Goal: Information Seeking & Learning: Learn about a topic

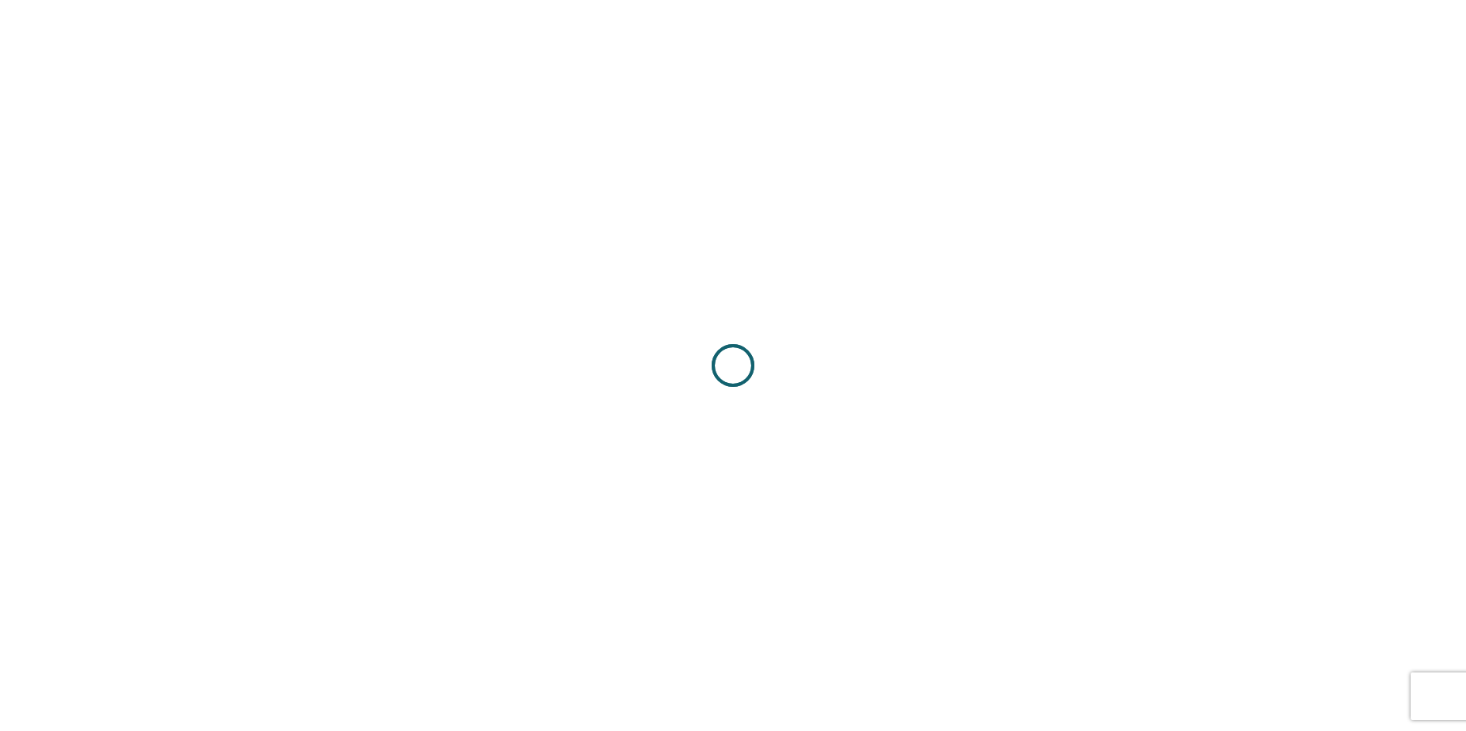
click at [891, 334] on div at bounding box center [733, 365] width 1466 height 731
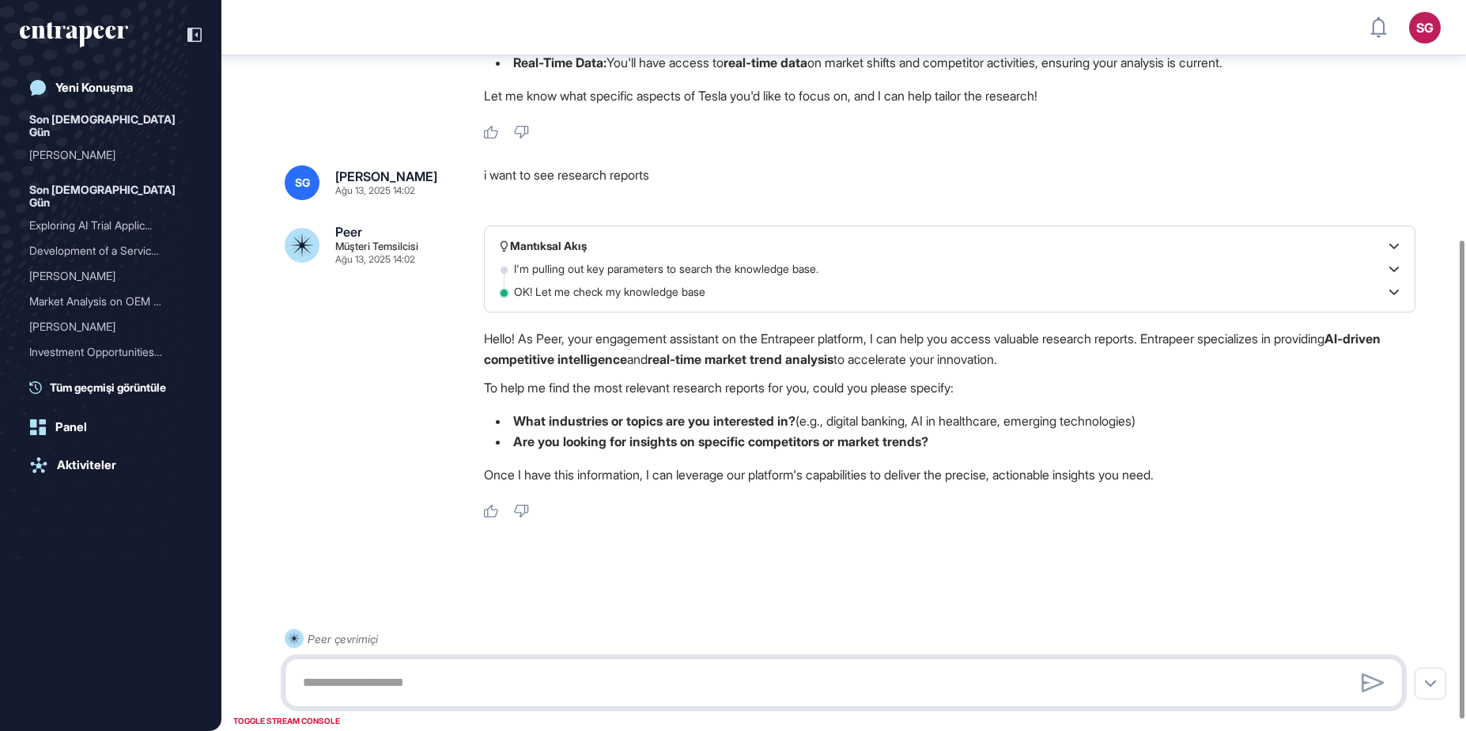
scroll to position [98, 0]
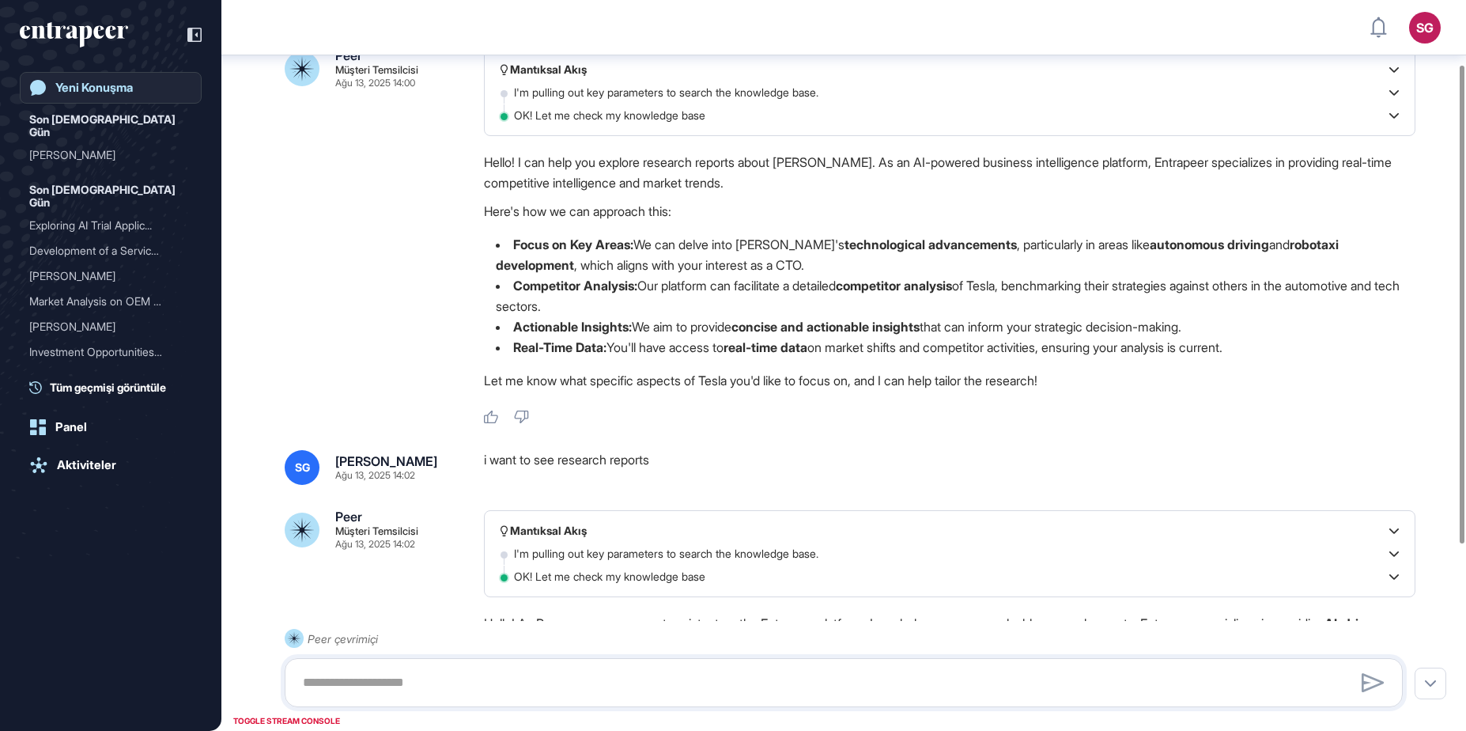
click at [124, 78] on link "Yeni Konuşma" at bounding box center [111, 88] width 182 height 32
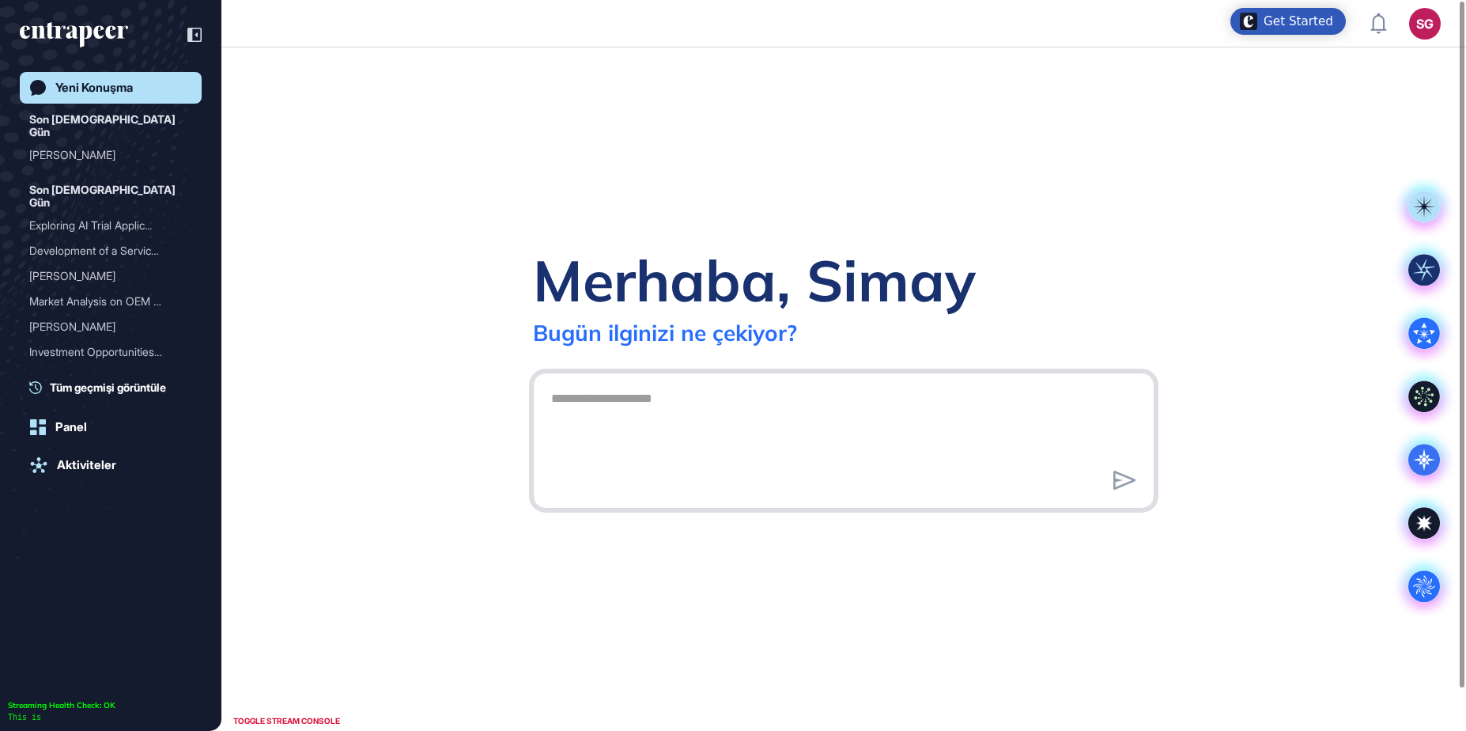
click at [833, 431] on textarea at bounding box center [844, 438] width 604 height 111
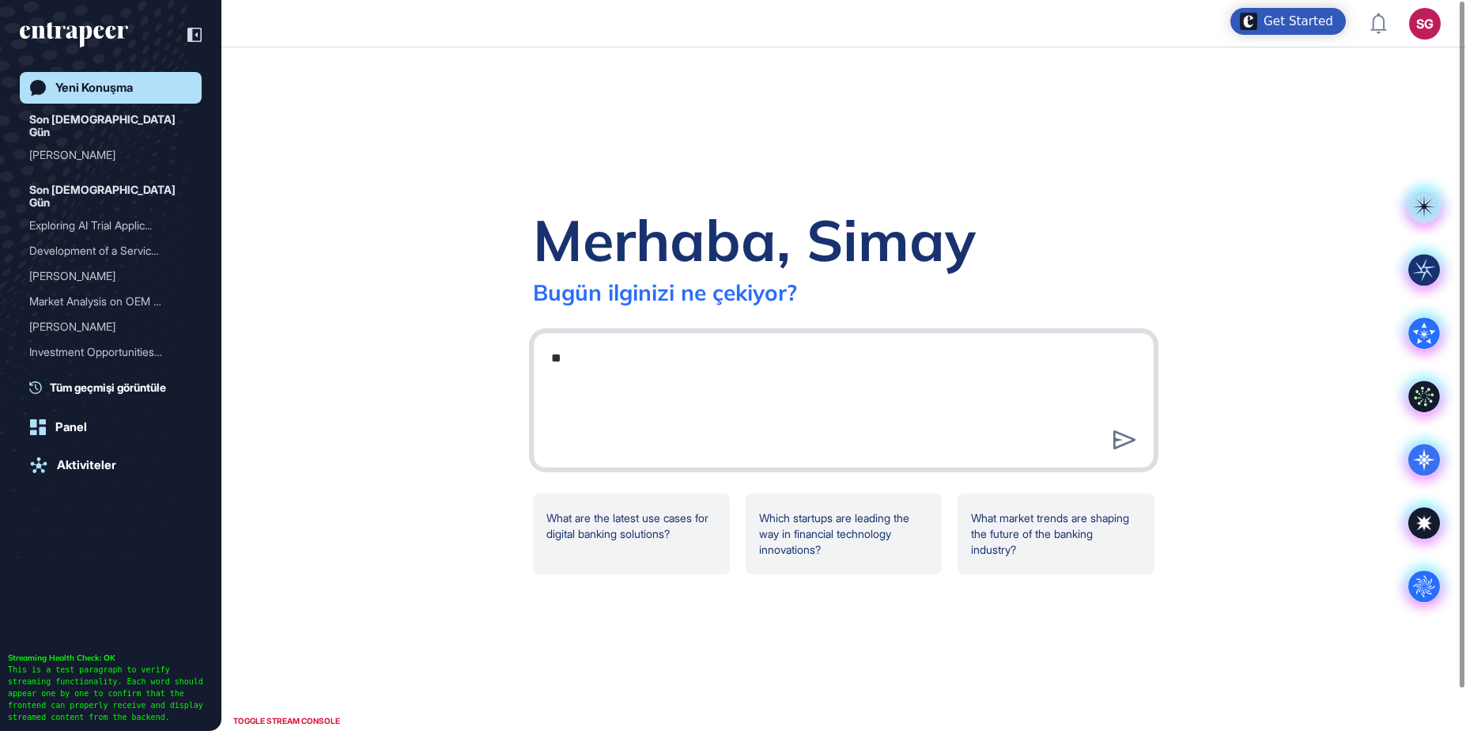
type textarea "*"
type textarea "**********"
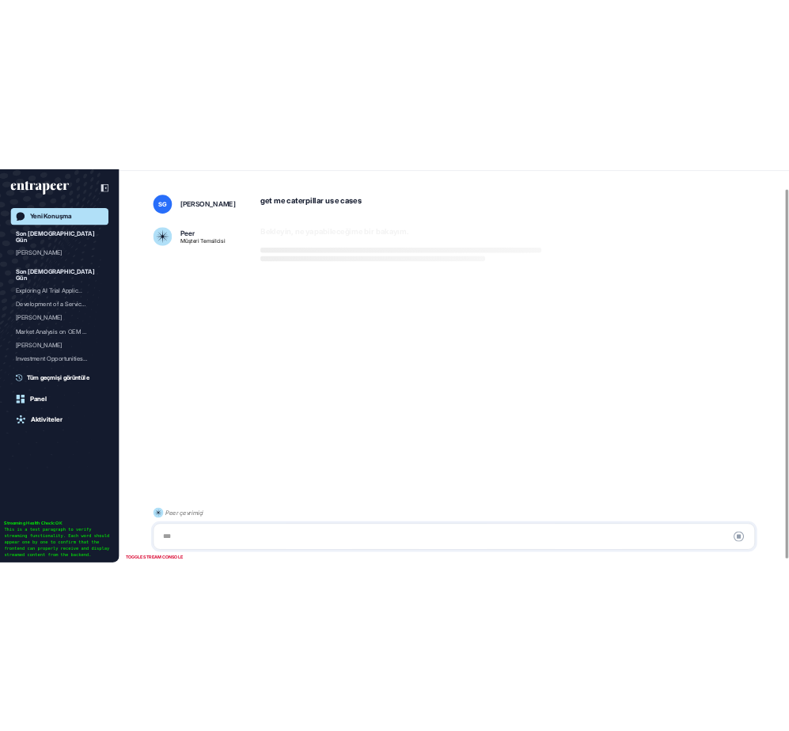
scroll to position [44, 0]
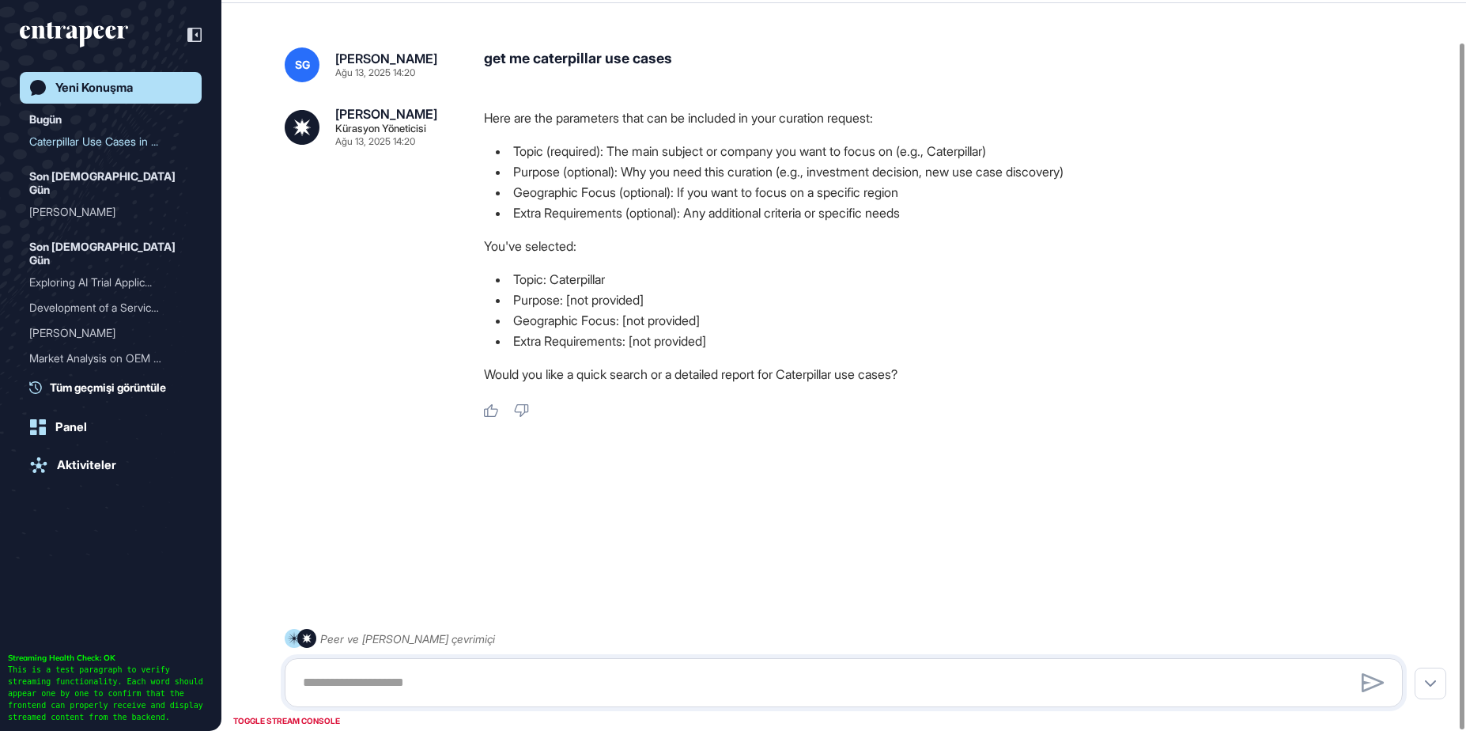
scroll to position [731, 1466]
click at [713, 644] on div "Peer ve [PERSON_NAME] çevrimiçi" at bounding box center [844, 668] width 1118 height 78
drag, startPoint x: 681, startPoint y: 672, endPoint x: 659, endPoint y: 664, distance: 23.3
click at [680, 672] on textarea at bounding box center [843, 683] width 1101 height 32
click at [87, 79] on link "Yeni Konuşma" at bounding box center [111, 88] width 182 height 32
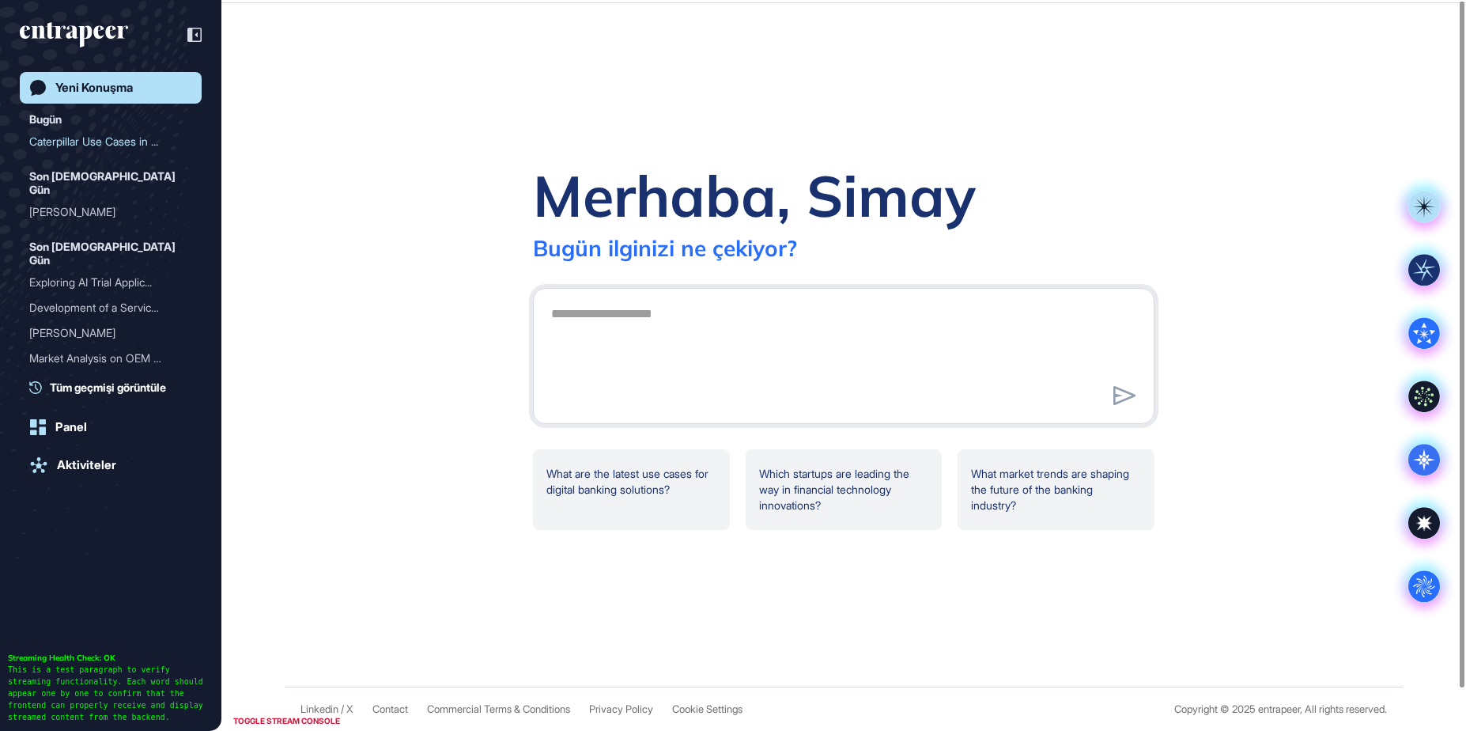
scroll to position [0, 0]
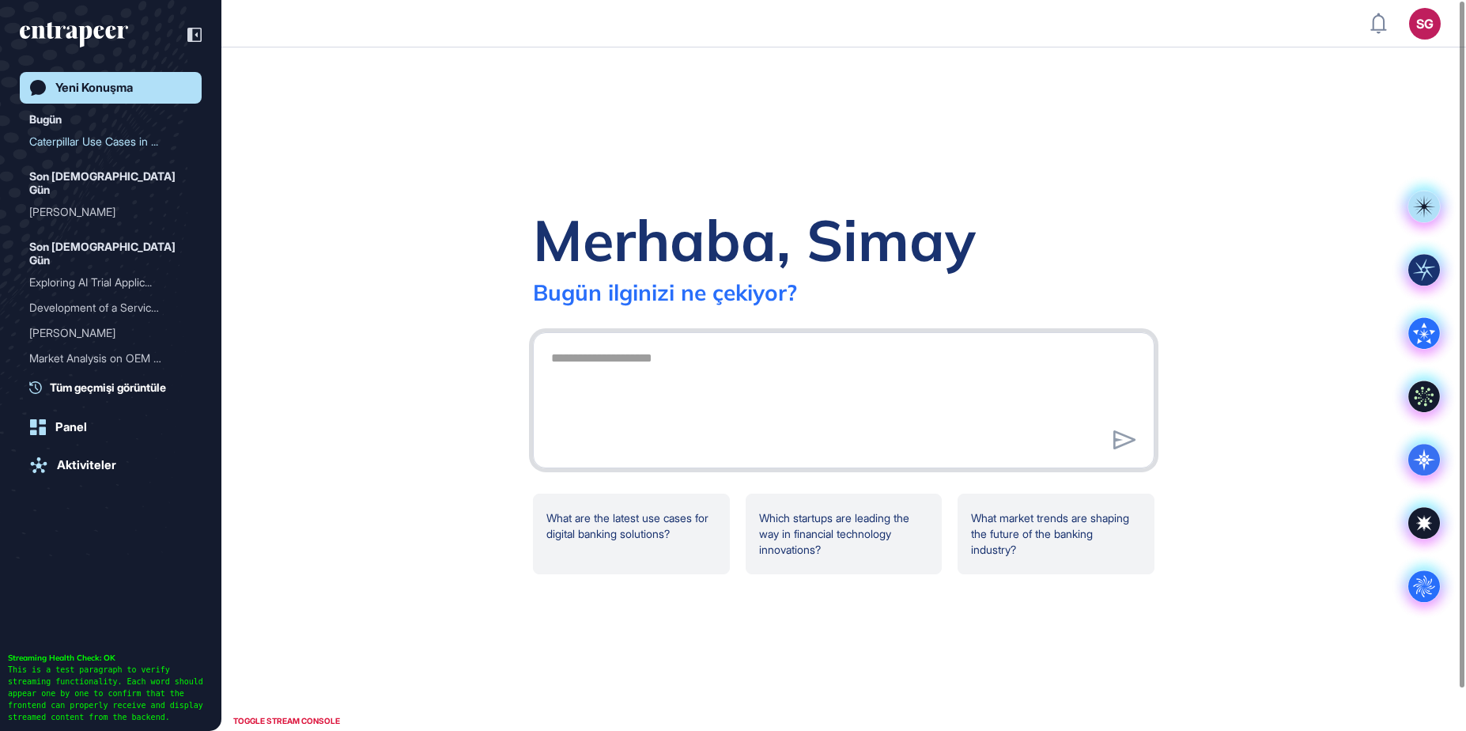
click at [752, 409] on textarea at bounding box center [844, 397] width 604 height 111
type textarea "*"
type textarea "**********"
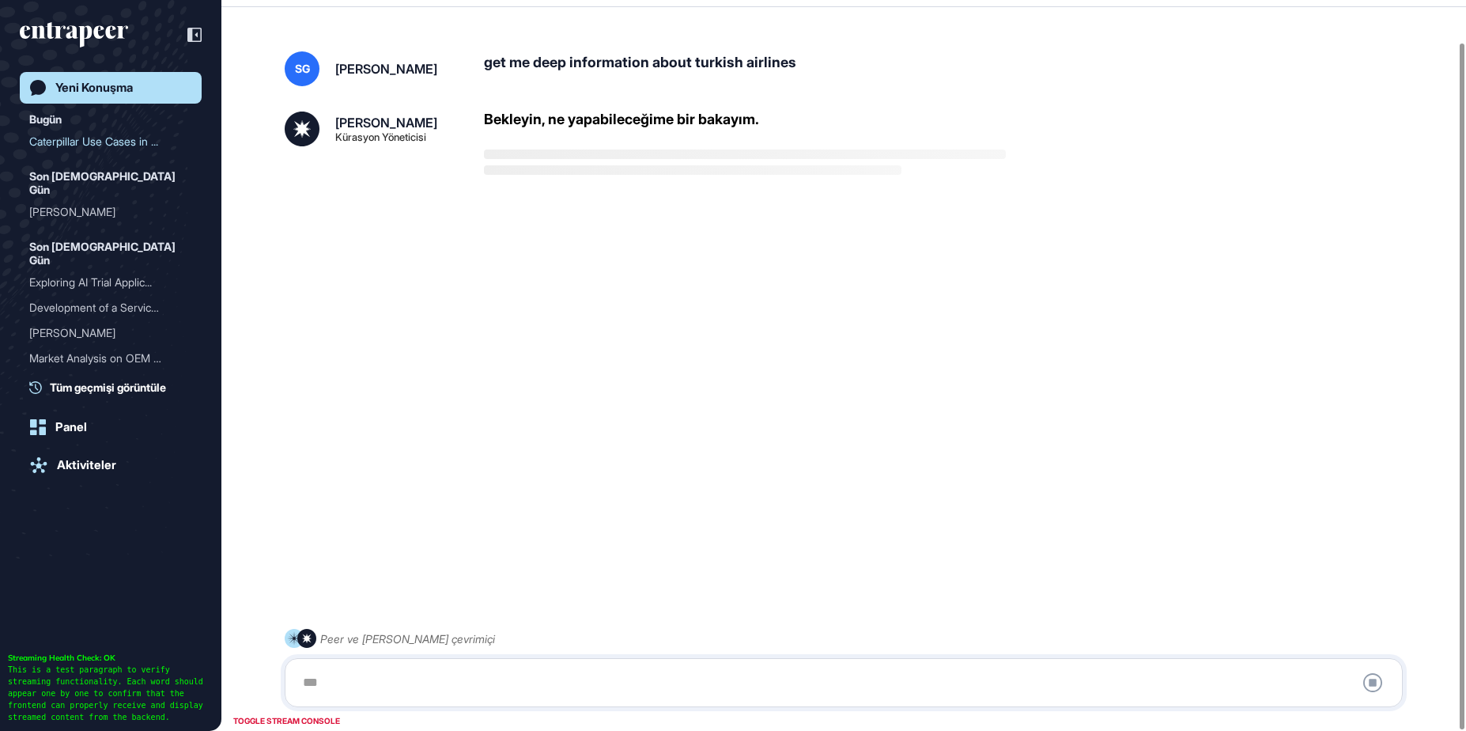
scroll to position [44, 0]
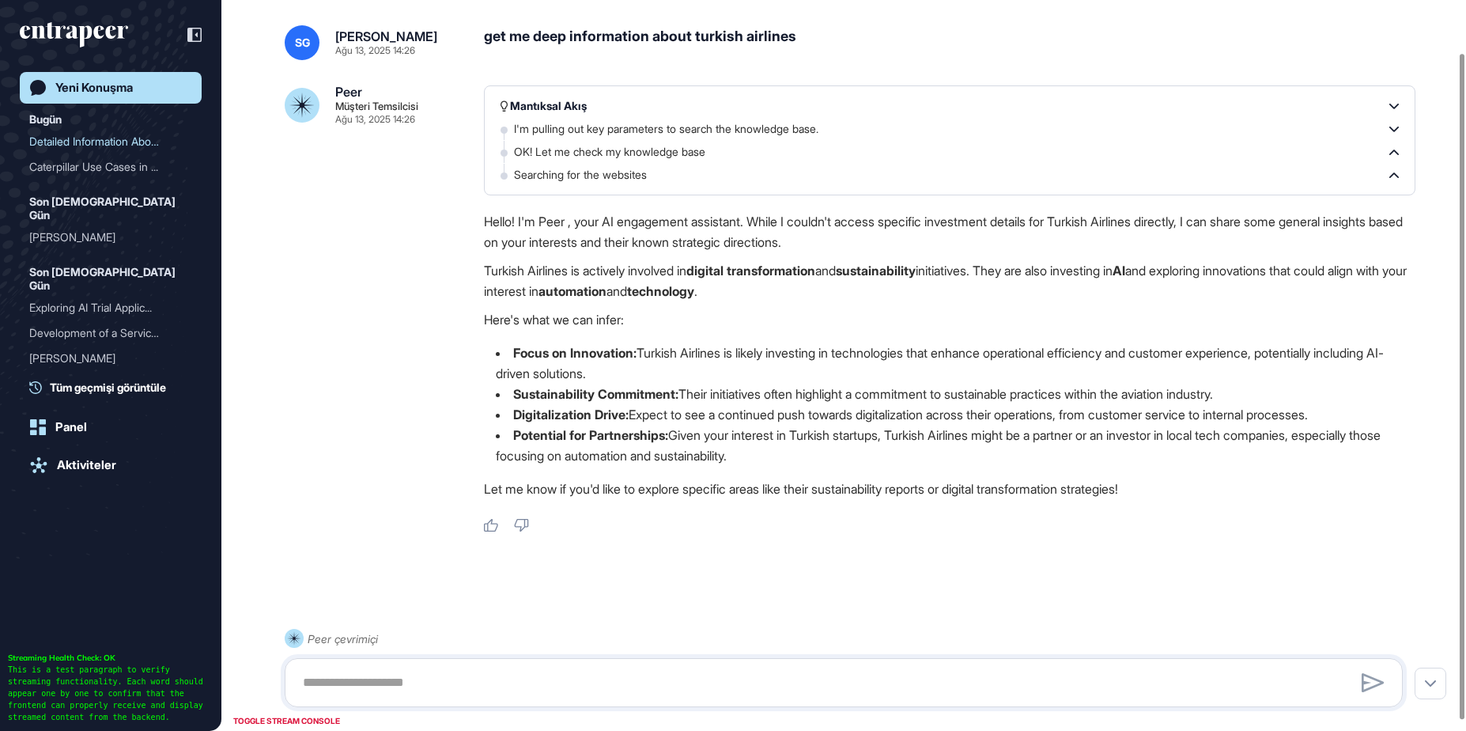
scroll to position [69, 0]
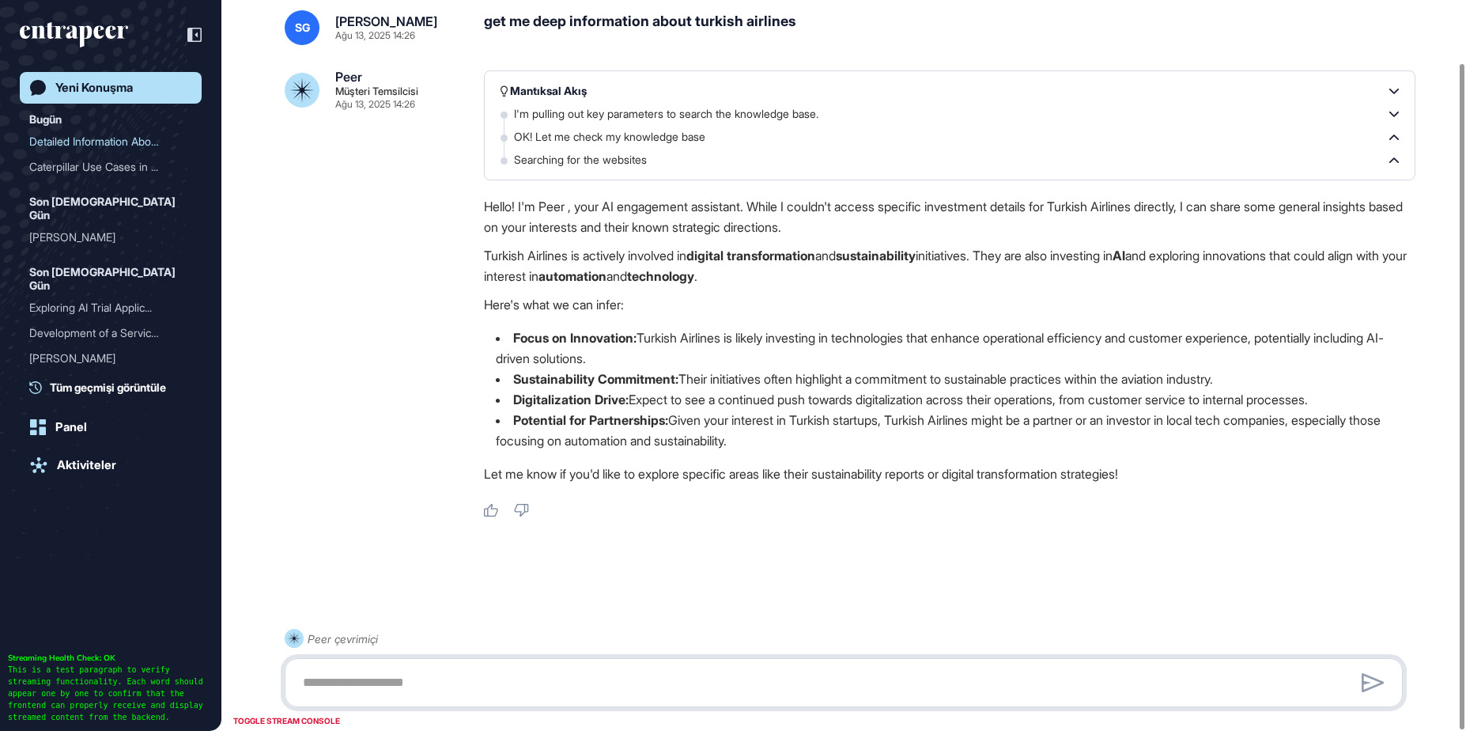
click at [724, 681] on textarea at bounding box center [843, 683] width 1101 height 32
type textarea "**********"
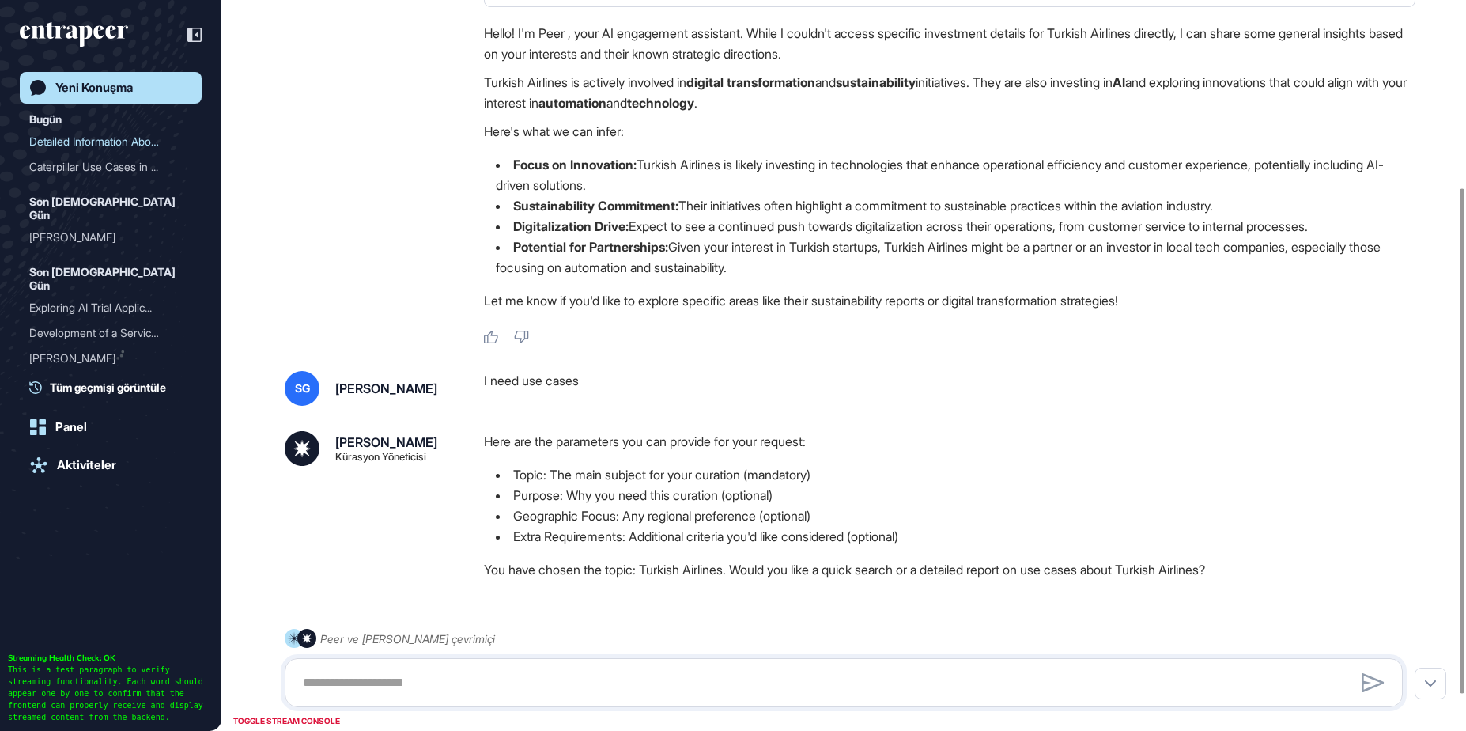
scroll to position [323, 0]
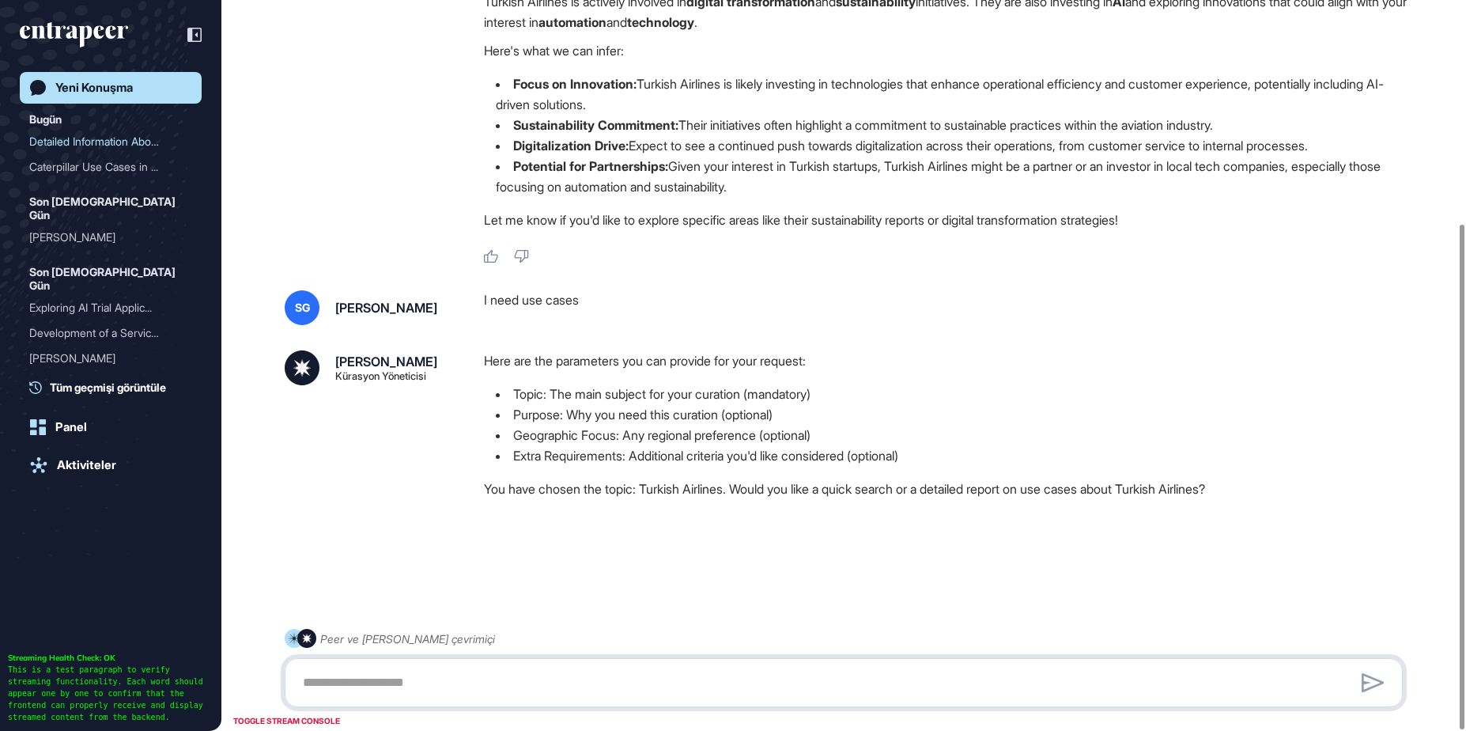
click at [1072, 675] on textarea at bounding box center [843, 683] width 1101 height 32
click at [1070, 679] on textarea at bounding box center [843, 683] width 1101 height 32
click at [1070, 681] on textarea at bounding box center [843, 683] width 1101 height 32
click at [1070, 680] on textarea at bounding box center [843, 683] width 1101 height 32
type textarea "****"
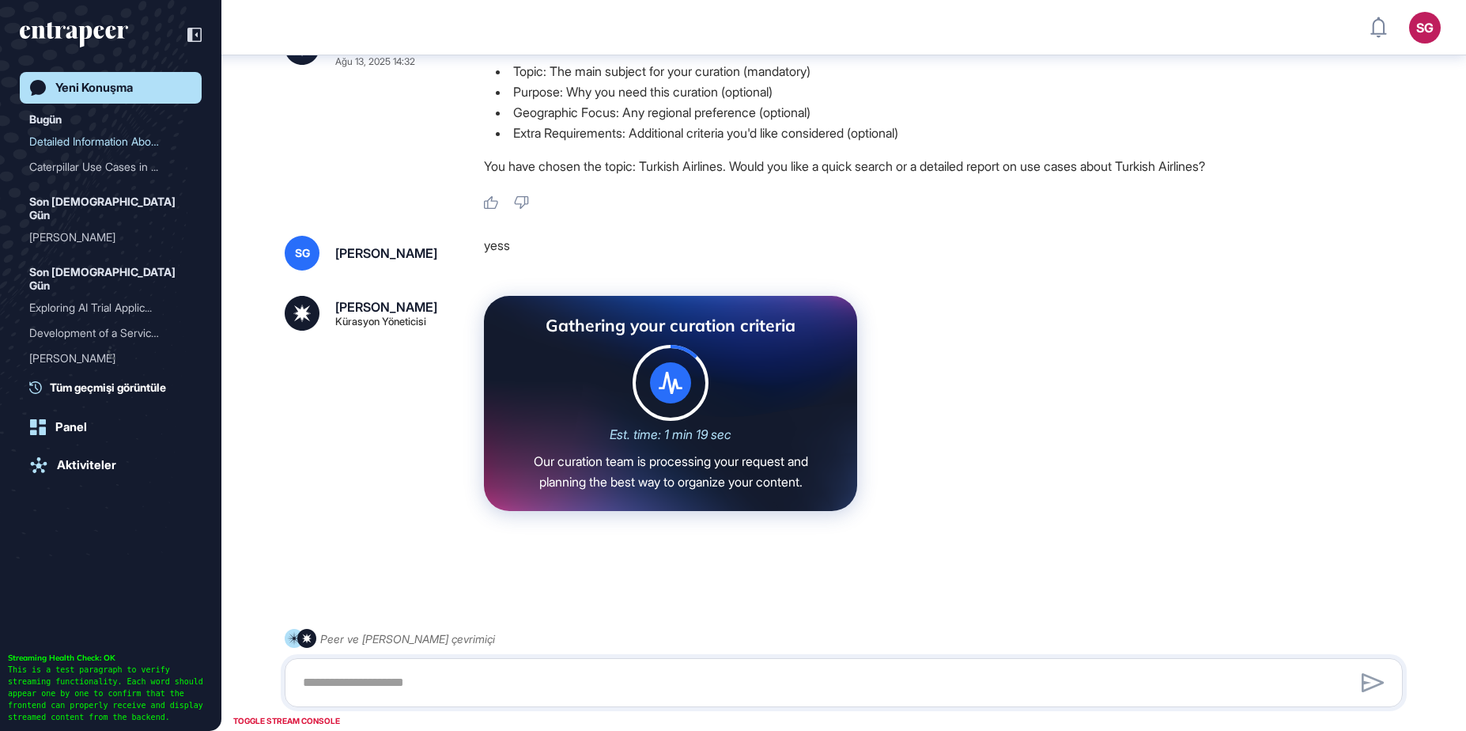
scroll to position [658, 0]
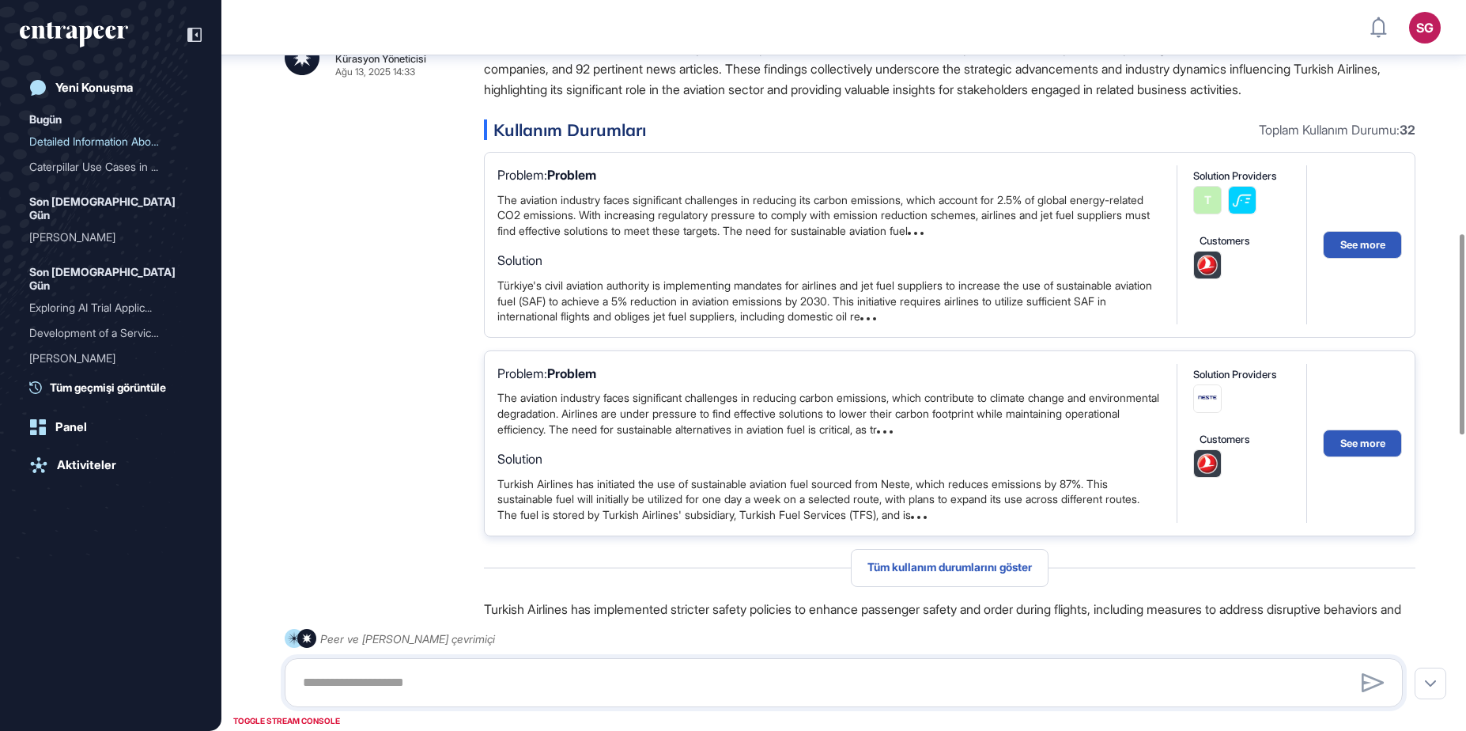
scroll to position [793, 0]
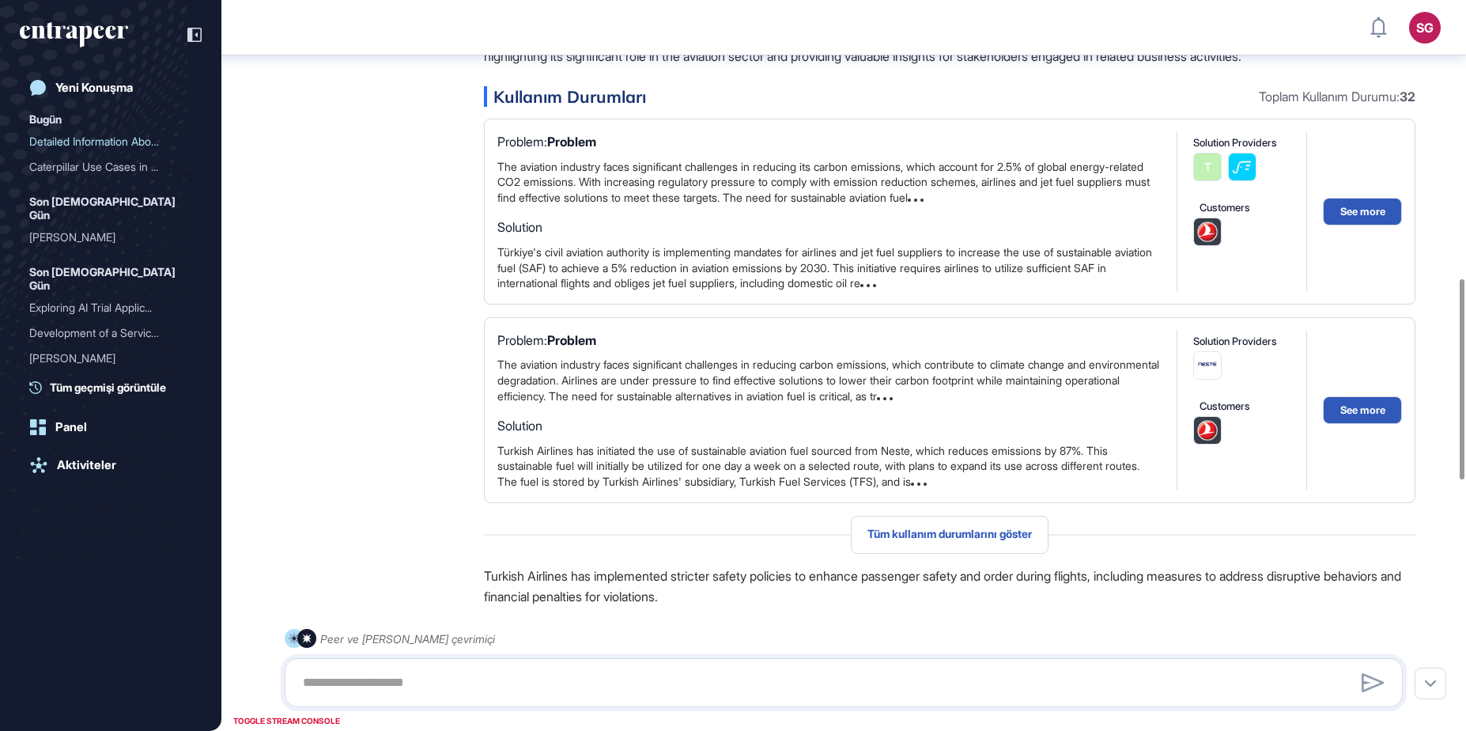
scroll to position [1077, 0]
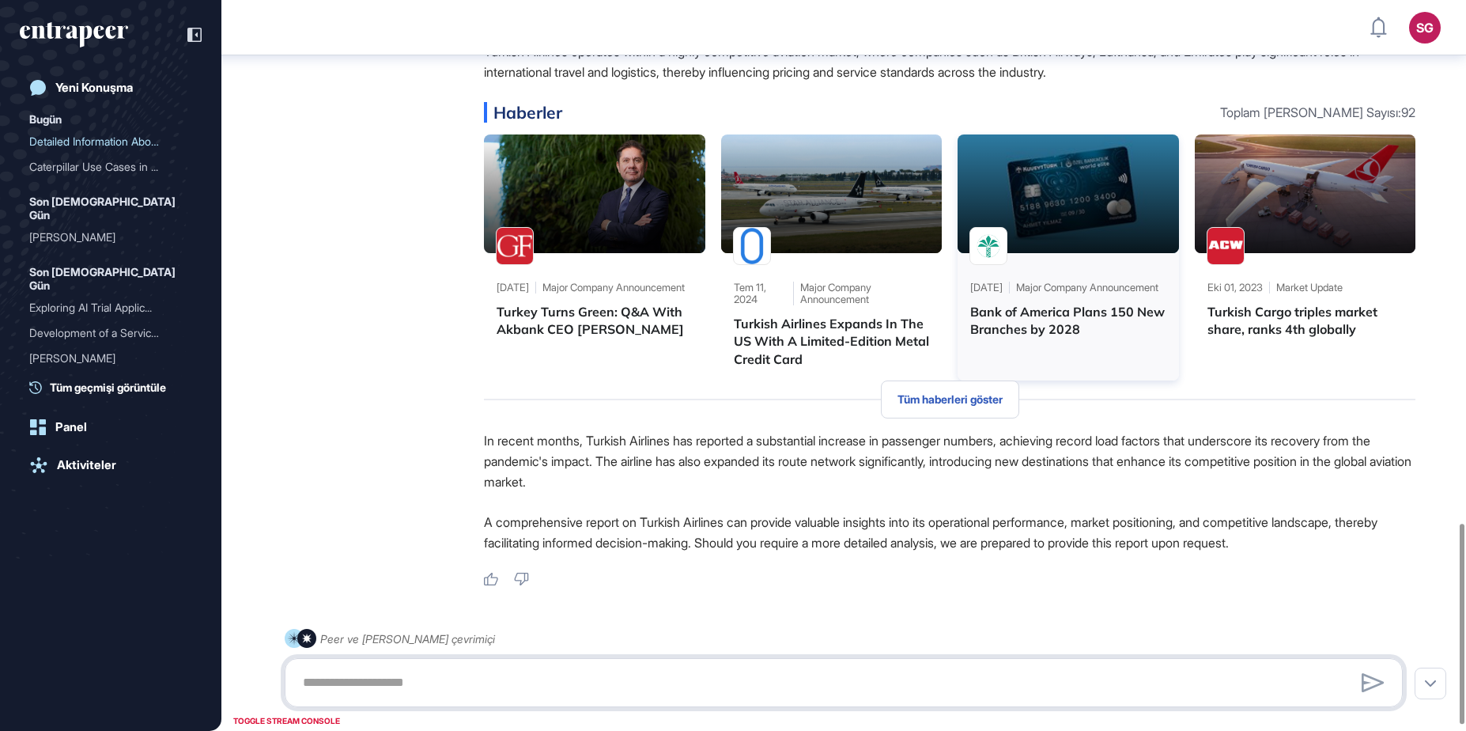
scroll to position [1932, 0]
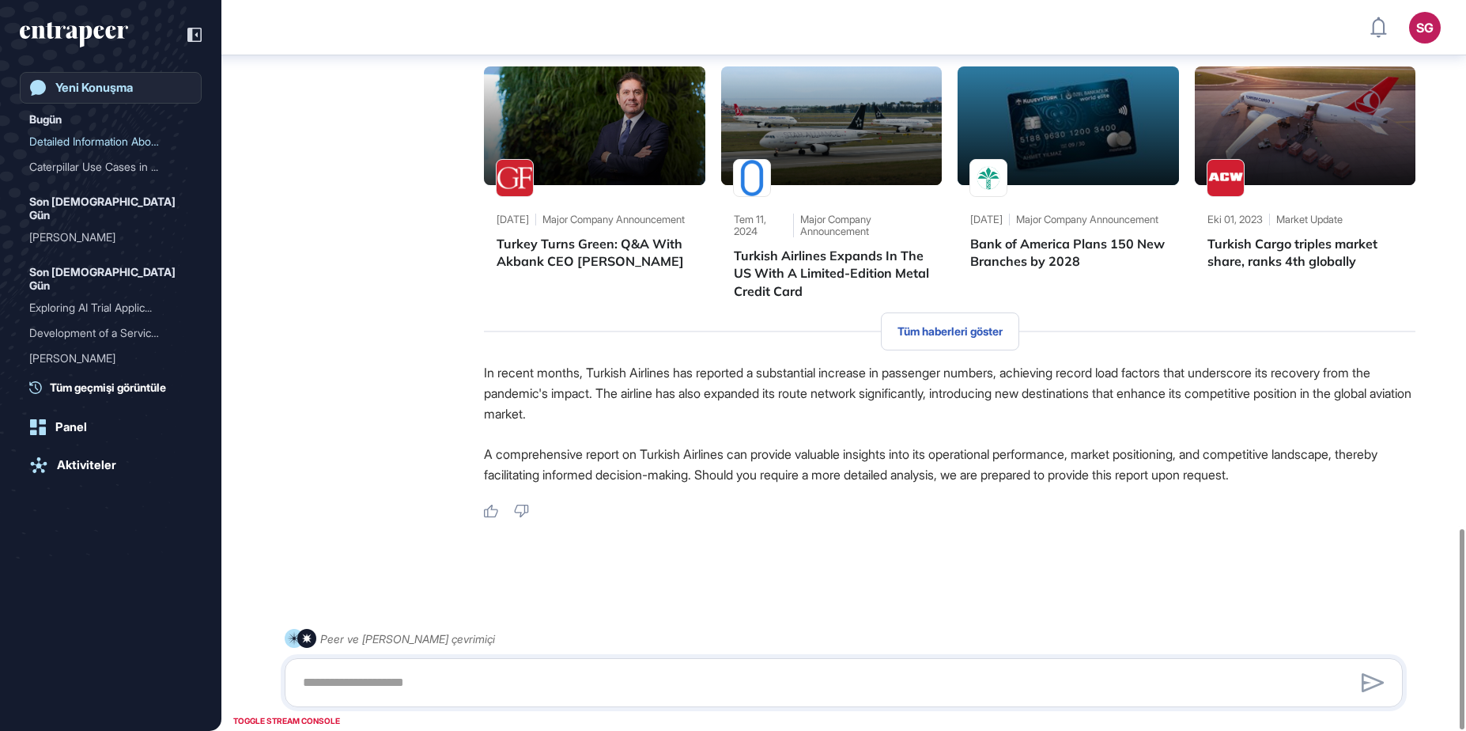
click at [98, 85] on div "Yeni Konuşma" at bounding box center [94, 88] width 78 height 14
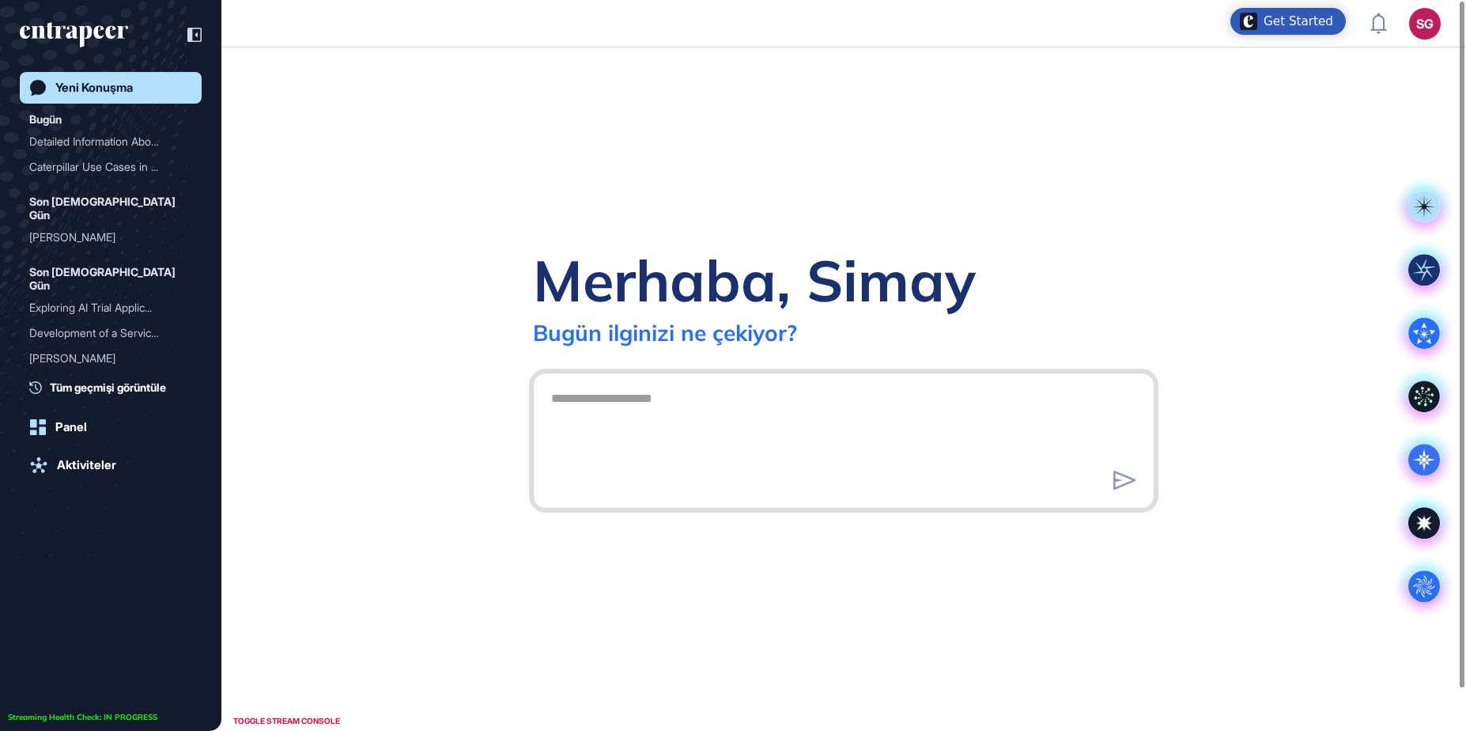
click at [813, 440] on textarea at bounding box center [844, 438] width 604 height 111
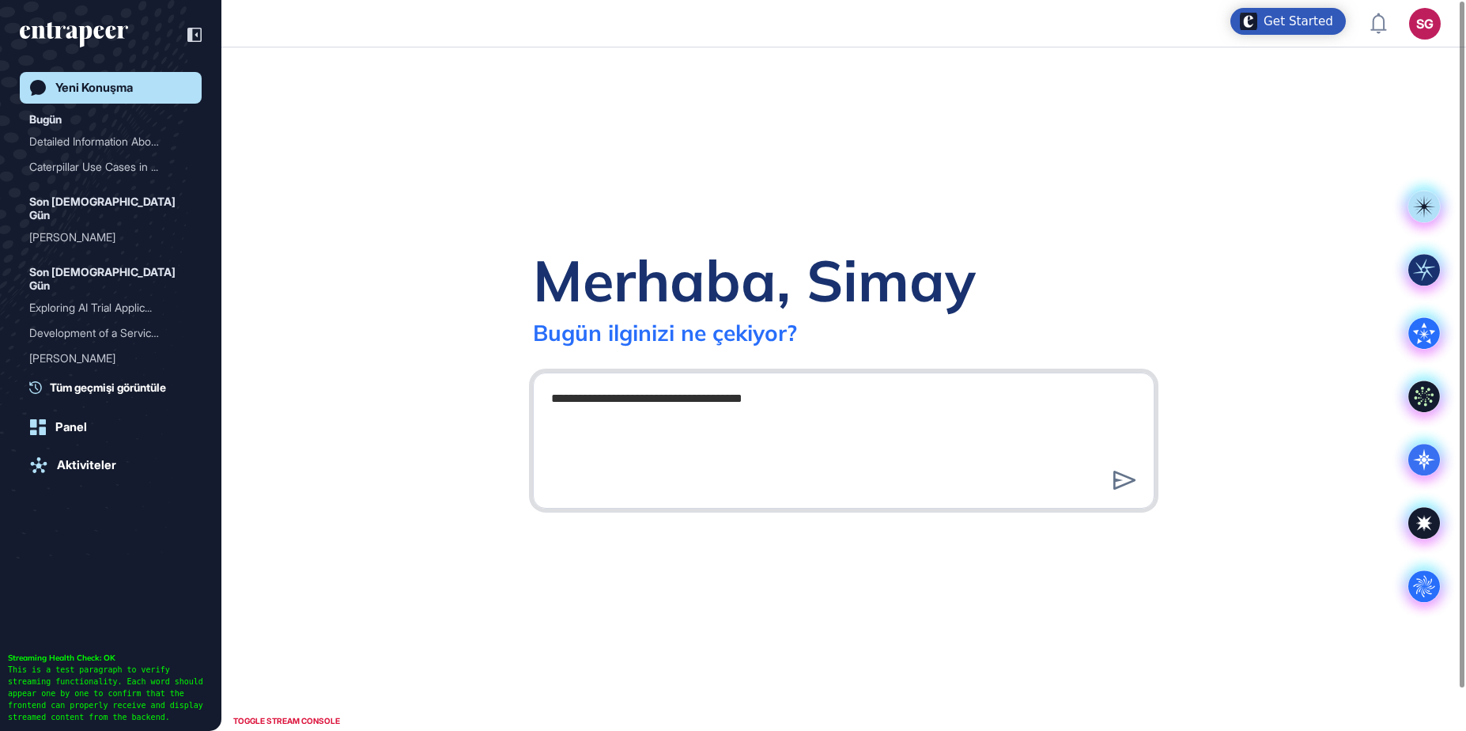
type textarea "**********"
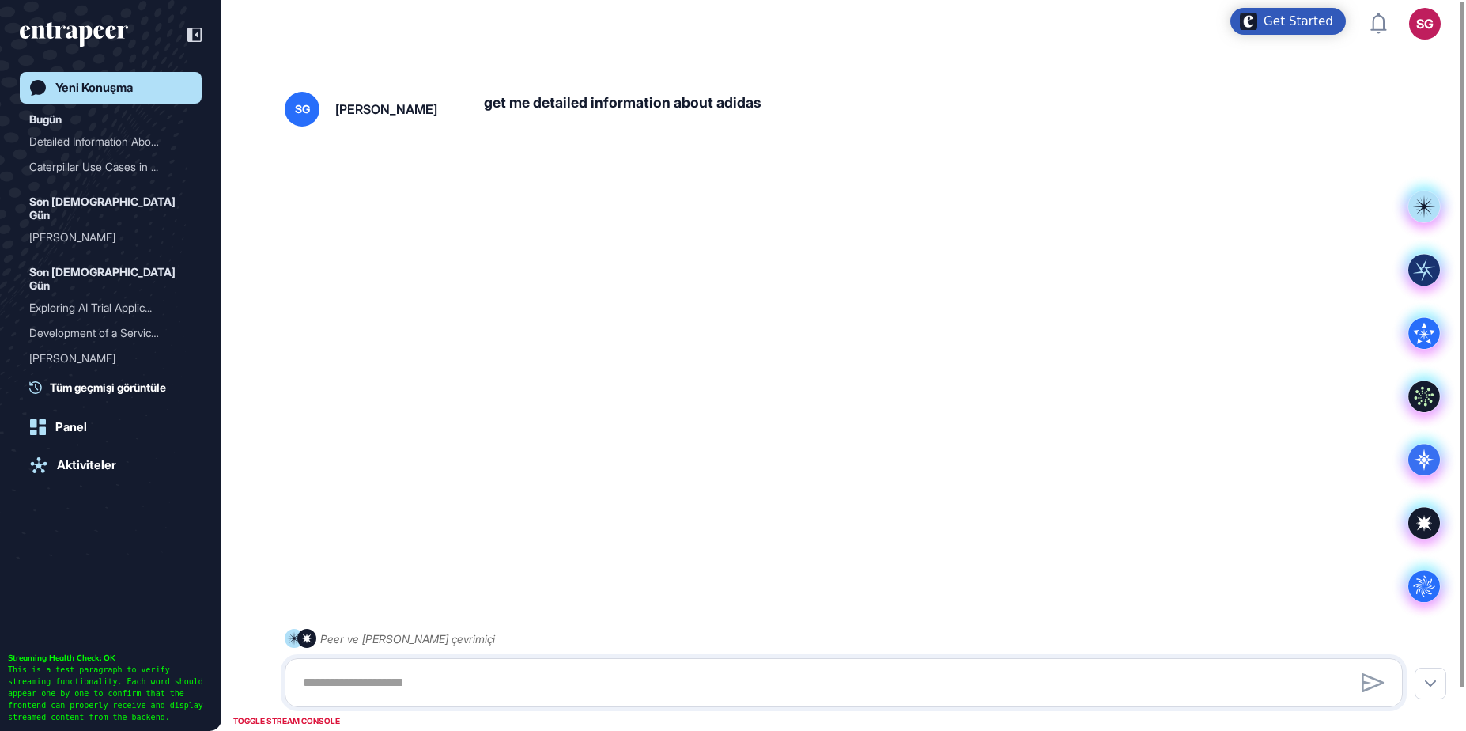
click at [747, 236] on div at bounding box center [844, 243] width 1118 height 63
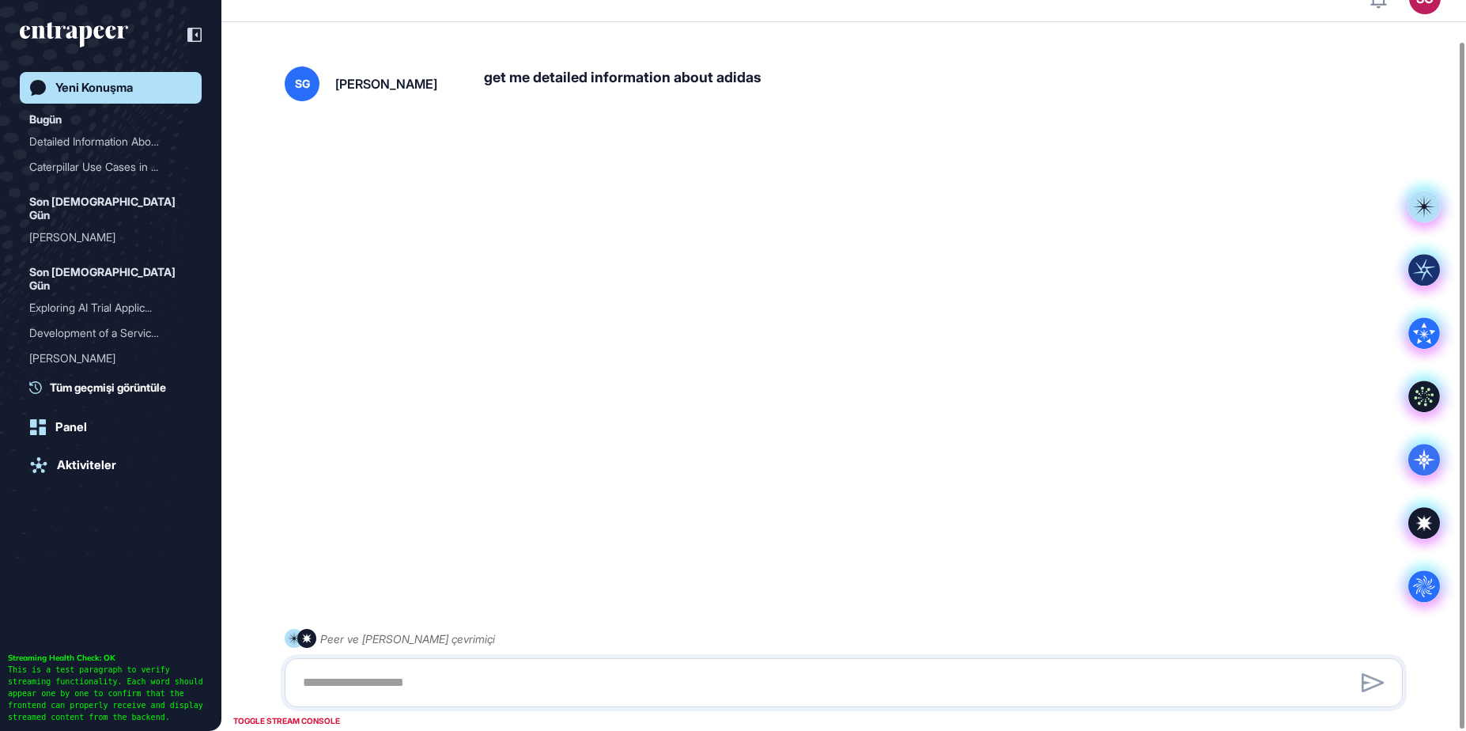
scroll to position [44, 0]
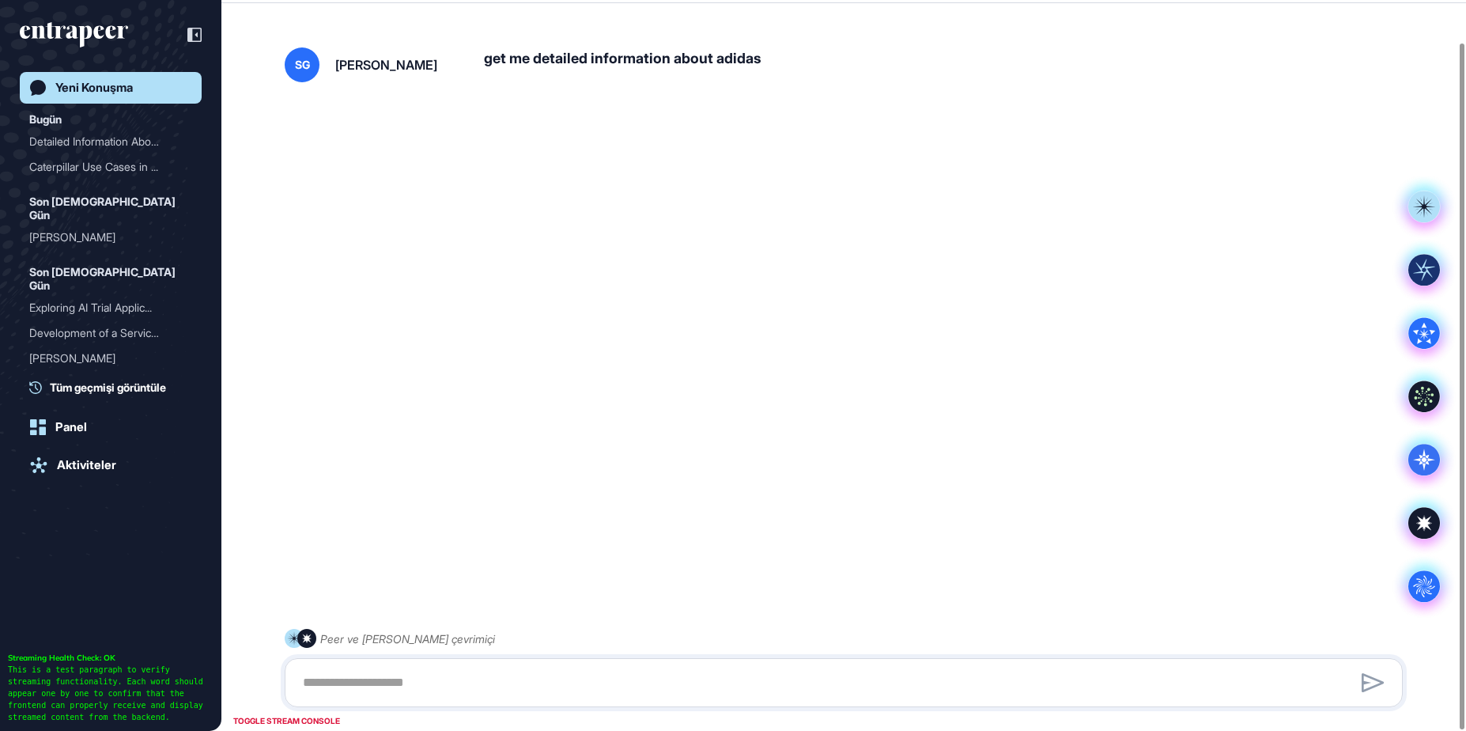
click at [0, 133] on div "Yeni Konuşma Bugün Detailed Information Abou... Caterpillar Use Cases in ... So…" at bounding box center [110, 365] width 221 height 731
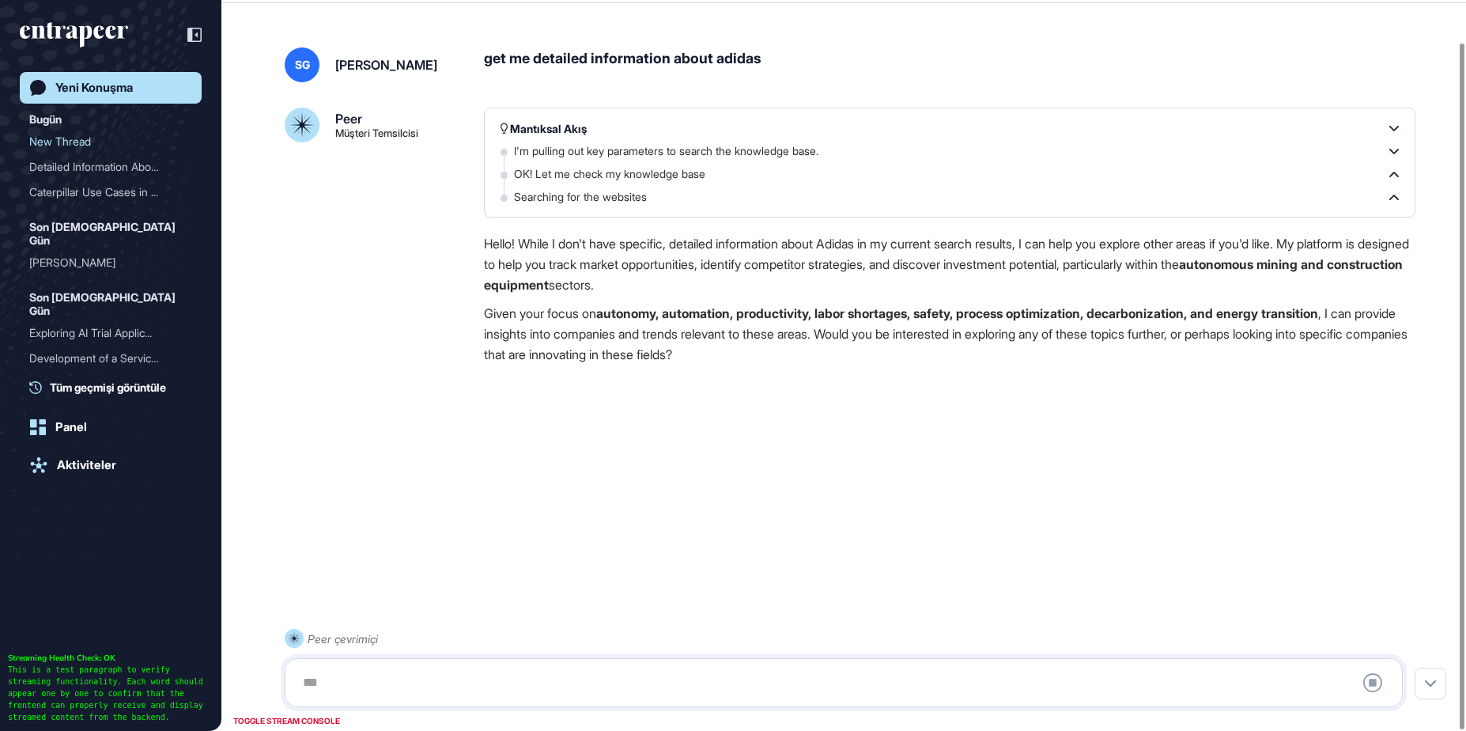
click at [721, 667] on div at bounding box center [843, 683] width 1101 height 32
click at [715, 670] on div at bounding box center [843, 683] width 1101 height 32
click at [709, 676] on div at bounding box center [843, 683] width 1101 height 32
click at [707, 660] on div "[PERSON_NAME]" at bounding box center [844, 682] width 1118 height 49
click at [685, 669] on div at bounding box center [843, 683] width 1101 height 32
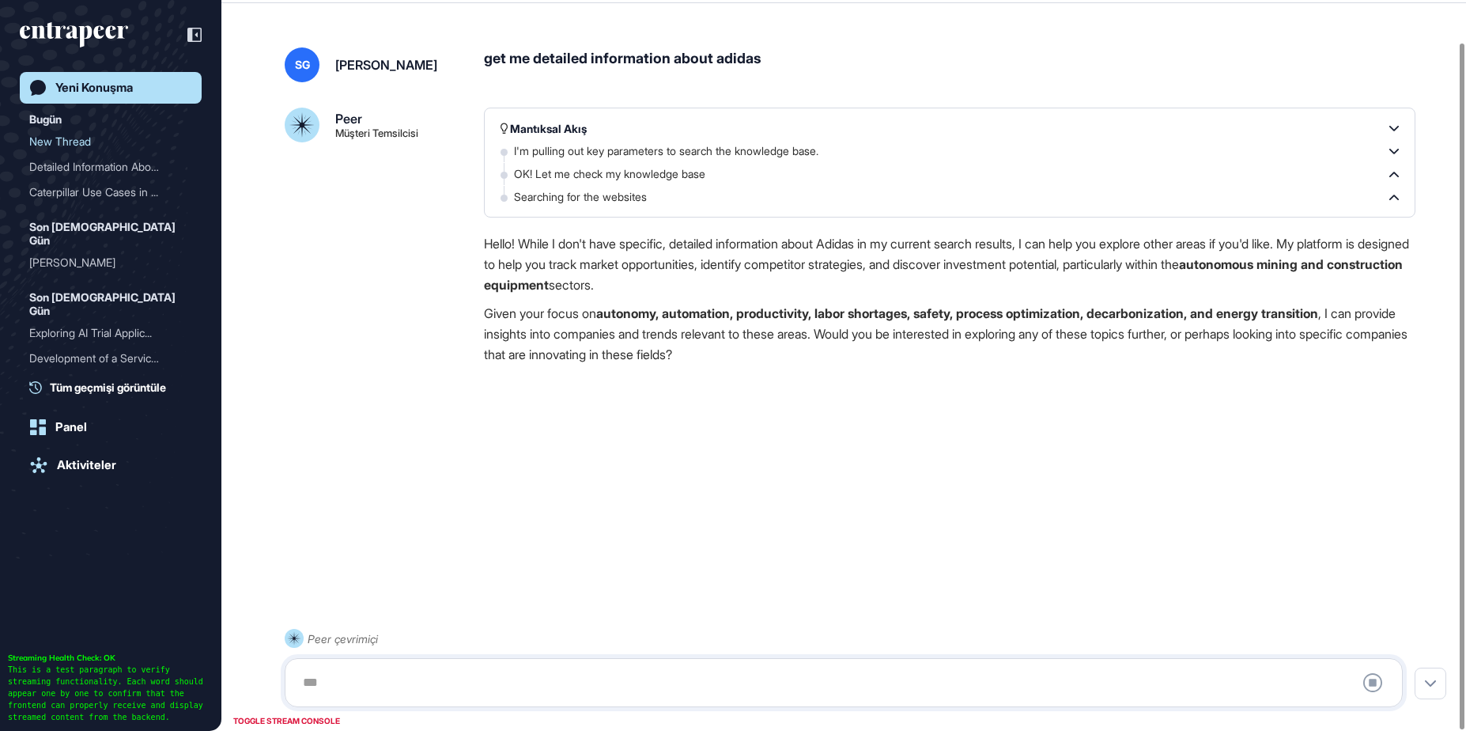
click at [681, 680] on div at bounding box center [843, 683] width 1101 height 32
click at [676, 687] on div at bounding box center [843, 683] width 1101 height 32
click at [675, 689] on div at bounding box center [843, 683] width 1101 height 32
click at [669, 680] on div at bounding box center [843, 683] width 1101 height 32
click at [611, 377] on div "Mantıksal Akış I'm pulling out key parameters to search the knowledge base. OK!…" at bounding box center [950, 246] width 932 height 277
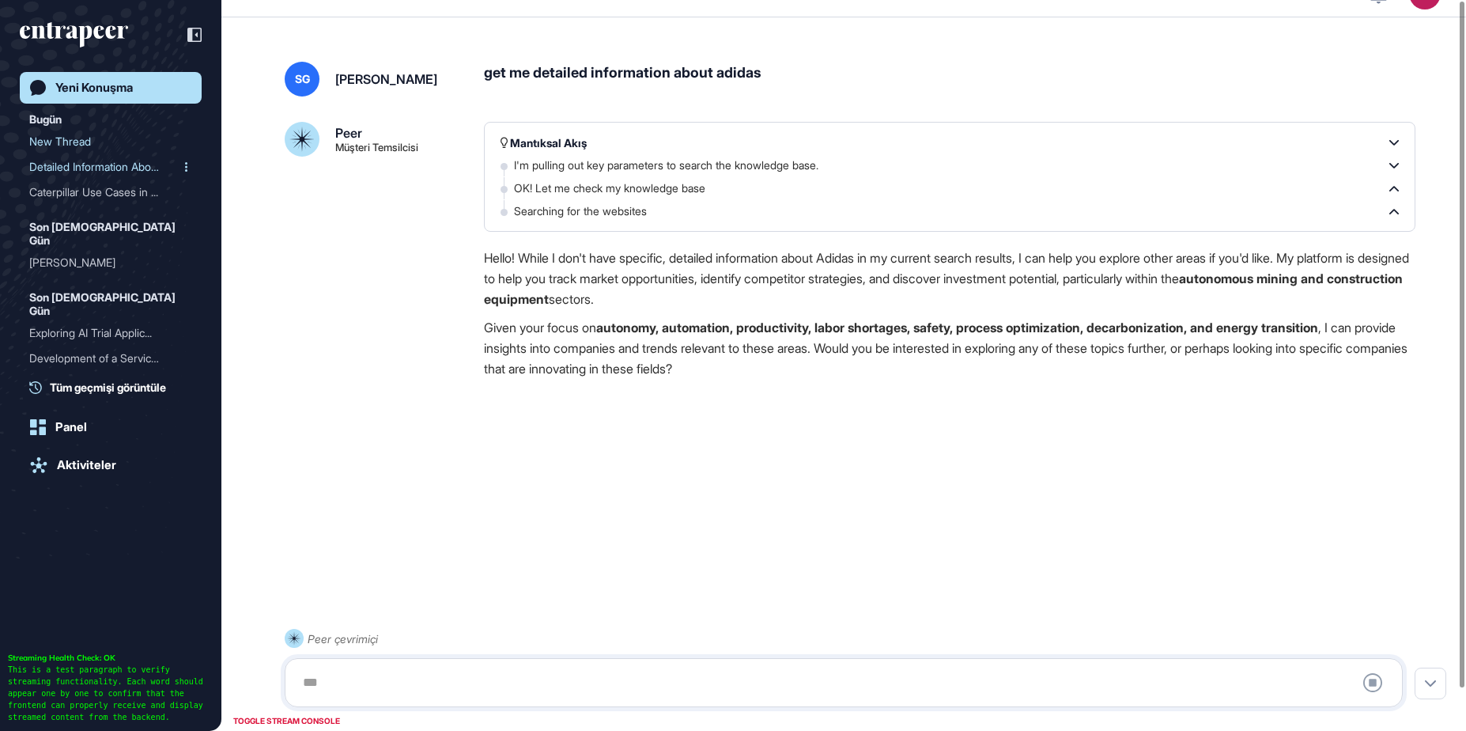
scroll to position [44, 0]
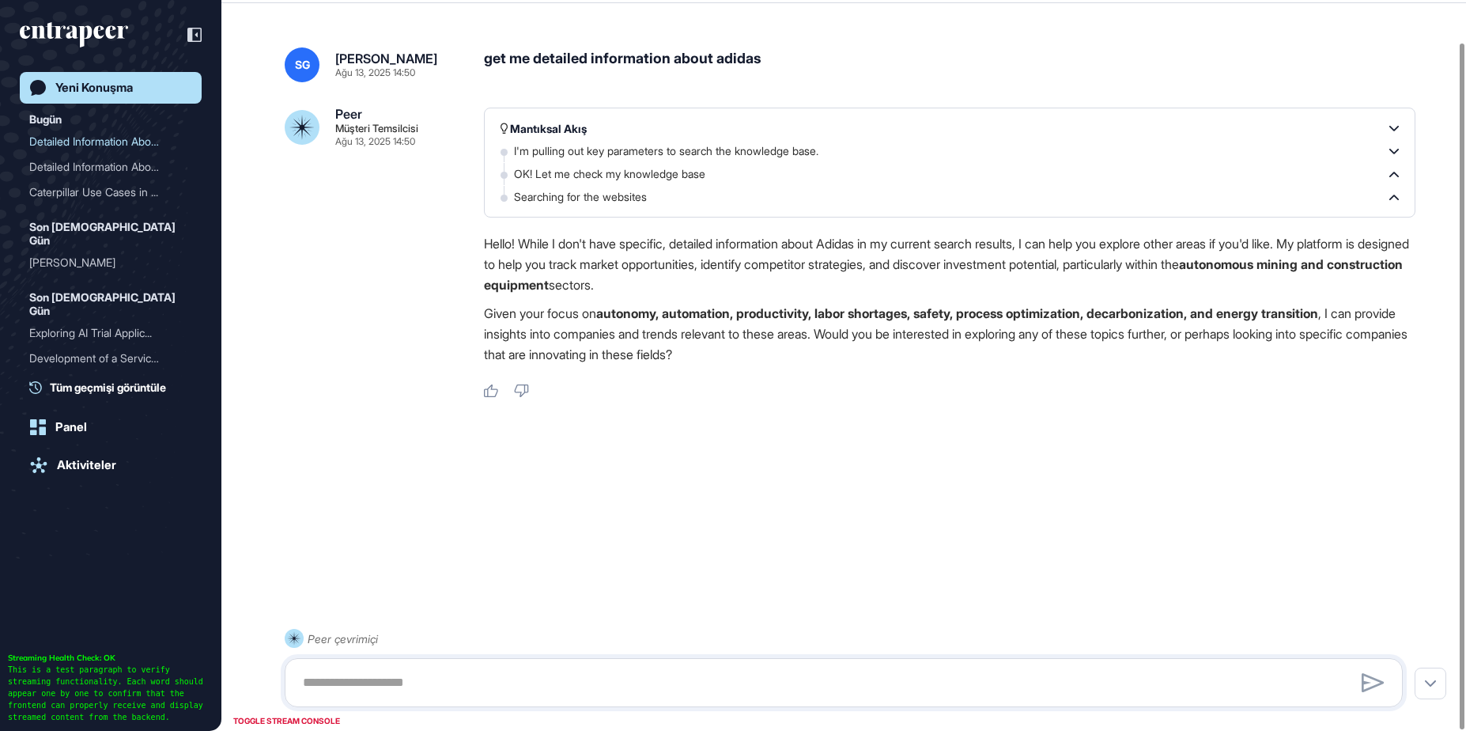
click at [657, 367] on div "Hello! While I don't have specific, detailed information about Adidas in my cur…" at bounding box center [950, 302] width 932 height 139
drag, startPoint x: 658, startPoint y: 351, endPoint x: 816, endPoint y: 370, distance: 159.3
click at [811, 369] on div "Hello! While I don't have specific, detailed information about Adidas in my cur…" at bounding box center [950, 302] width 932 height 139
click at [816, 370] on div "Hello! While I don't have specific, detailed information about Adidas in my cur…" at bounding box center [950, 302] width 932 height 139
click at [1432, 501] on div "[PERSON_NAME] [PERSON_NAME] Ağu 13, 2025 14:50 get me detailed information abou…" at bounding box center [843, 345] width 1245 height 658
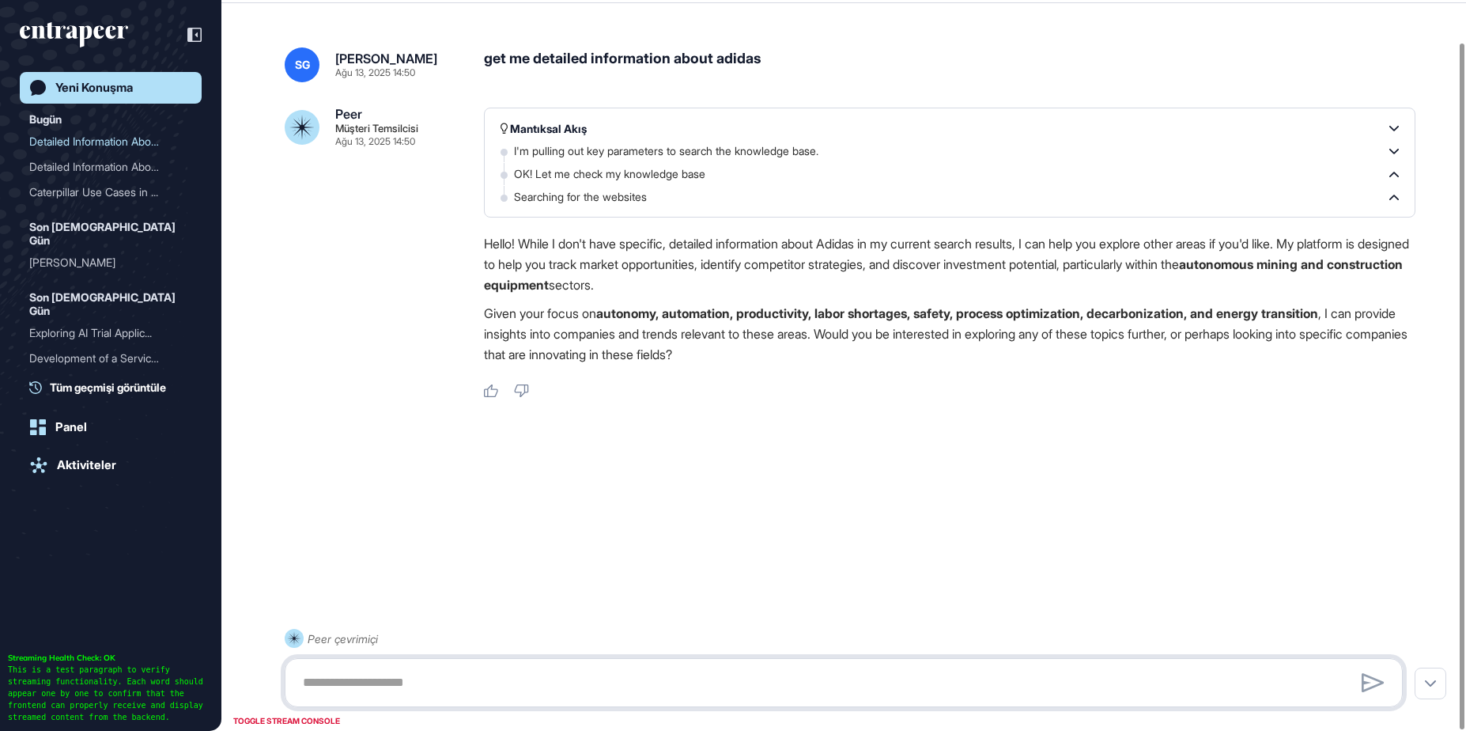
click at [634, 679] on textarea at bounding box center [843, 683] width 1101 height 32
type textarea "***"
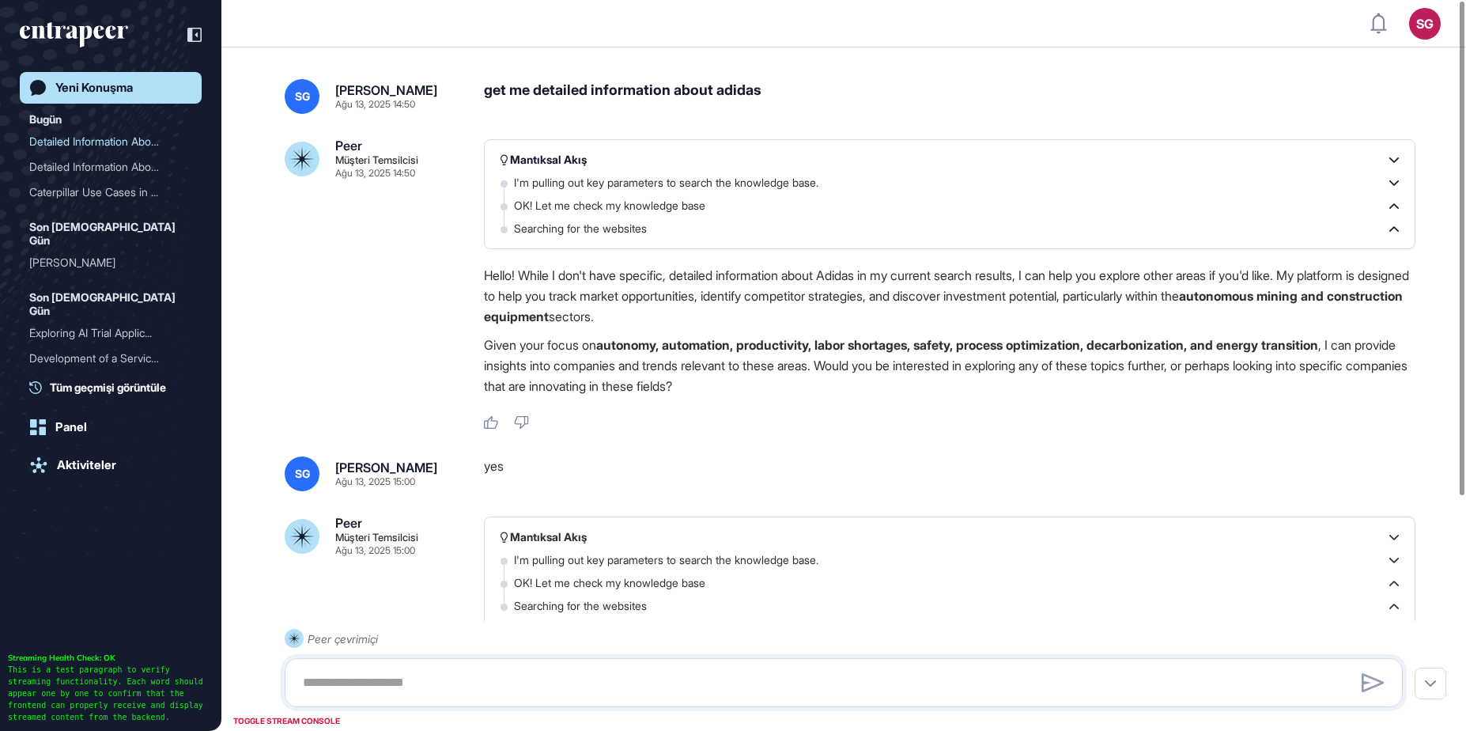
scroll to position [347, 0]
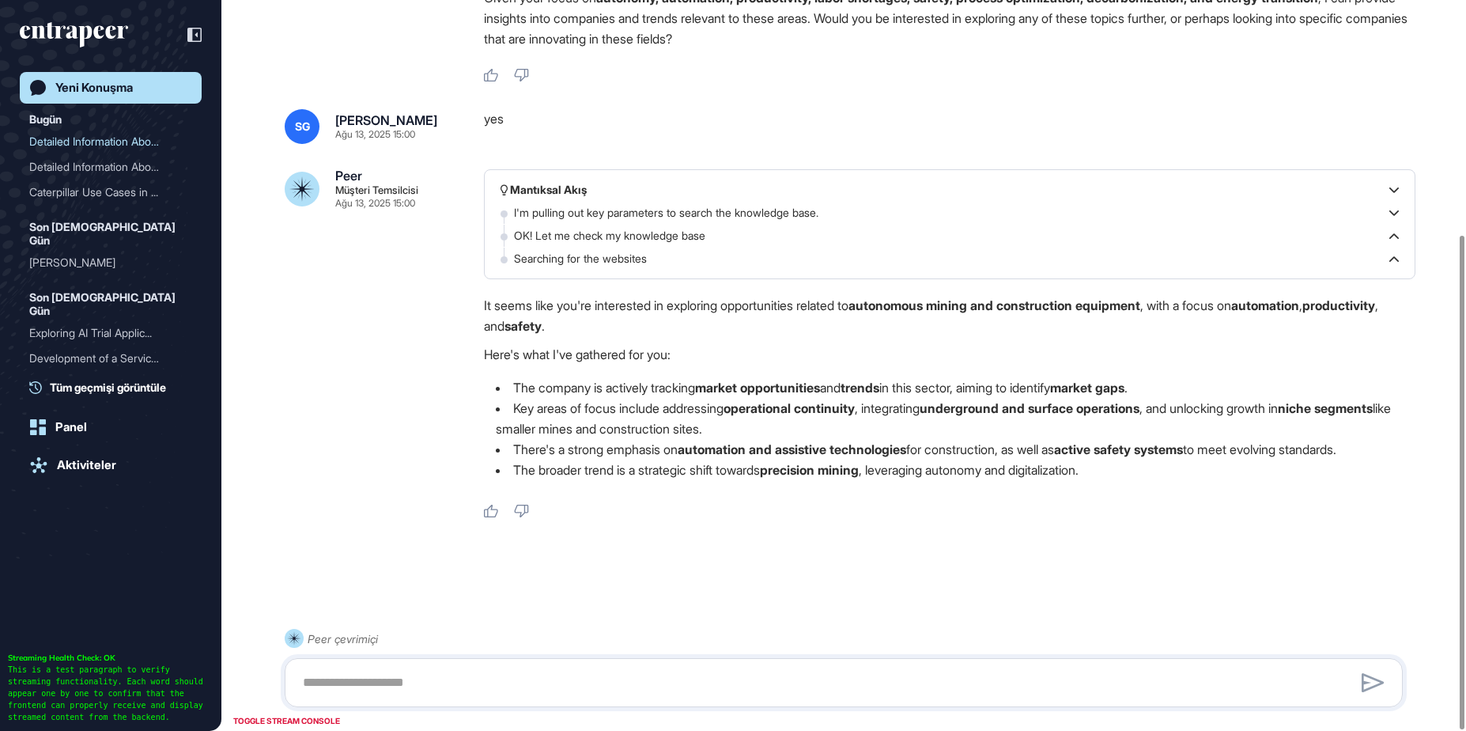
click at [1417, 380] on div "[PERSON_NAME] [PERSON_NAME] Ağu 13, 2025 14:50 get me detailed information abou…" at bounding box center [843, 193] width 1245 height 986
click at [707, 678] on textarea at bounding box center [843, 683] width 1101 height 32
click at [700, 676] on textarea at bounding box center [843, 683] width 1101 height 32
click at [702, 676] on textarea at bounding box center [843, 683] width 1101 height 32
type textarea "**********"
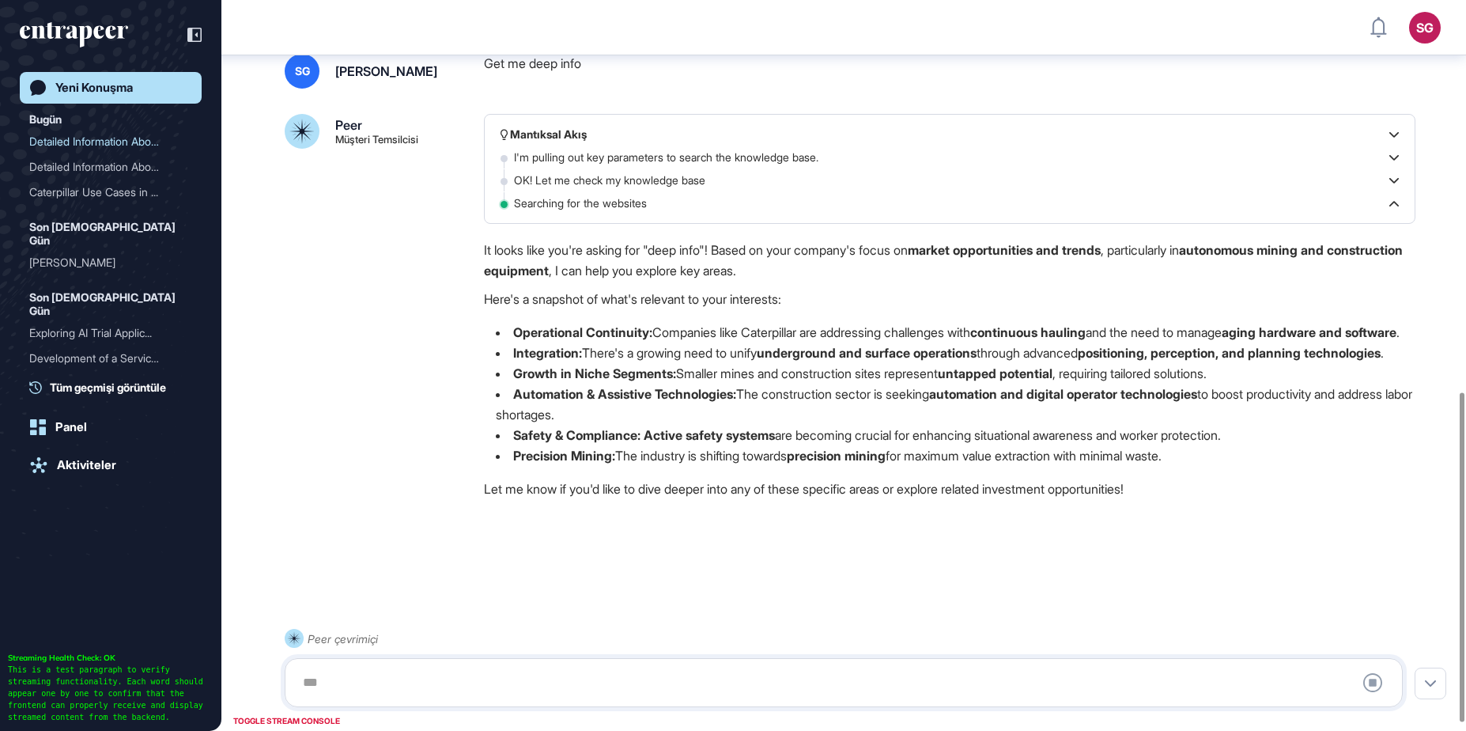
scroll to position [887, 0]
click at [895, 672] on div at bounding box center [843, 683] width 1101 height 32
click at [885, 674] on div at bounding box center [843, 683] width 1101 height 32
click at [866, 418] on li "Automation & Assistive Technologies: The construction sector is seeking automat…" at bounding box center [950, 404] width 932 height 41
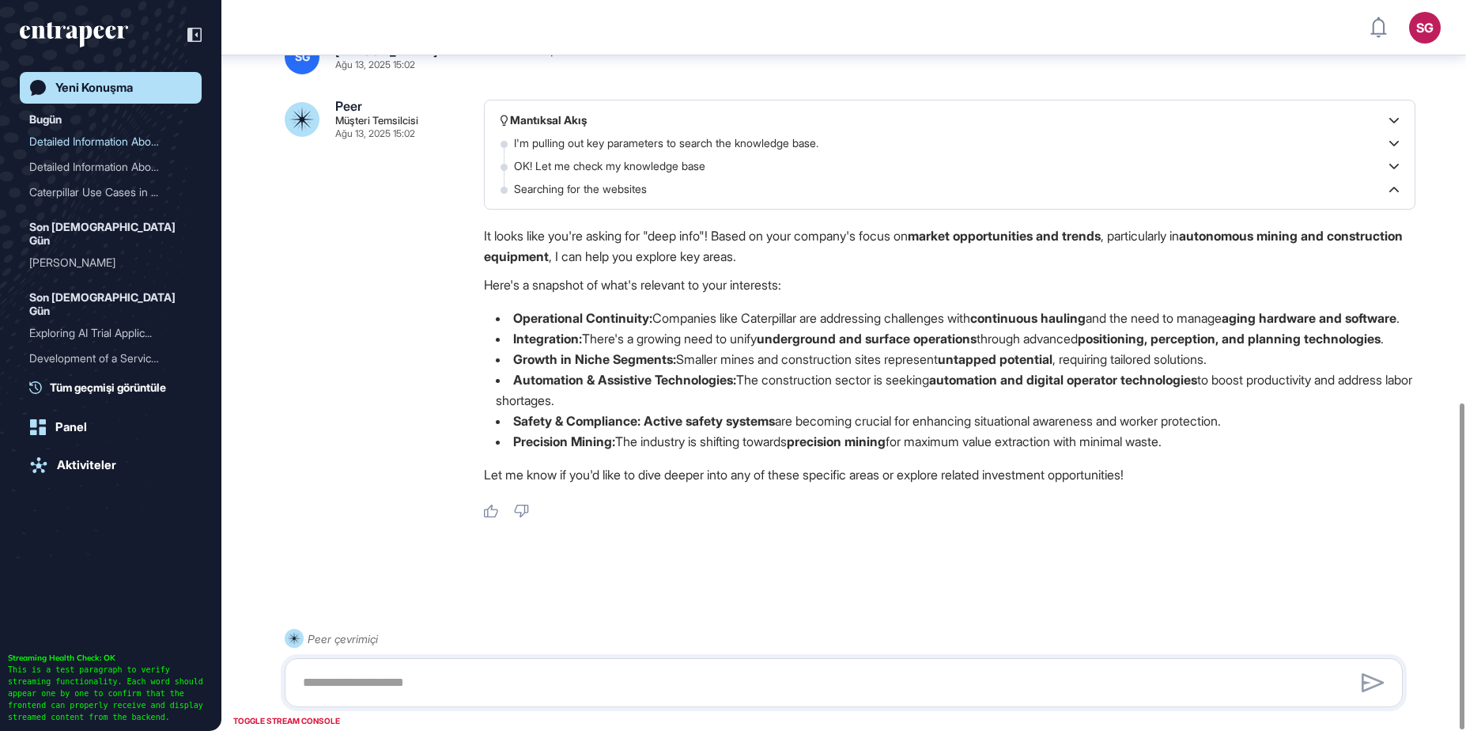
scroll to position [901, 0]
click at [748, 669] on textarea at bounding box center [843, 683] width 1101 height 32
click at [1257, 406] on li "Automation & Assistive Technologies: The construction sector is seeking automat…" at bounding box center [950, 389] width 932 height 41
click at [797, 666] on div at bounding box center [844, 682] width 1118 height 49
click at [791, 666] on div at bounding box center [844, 682] width 1118 height 49
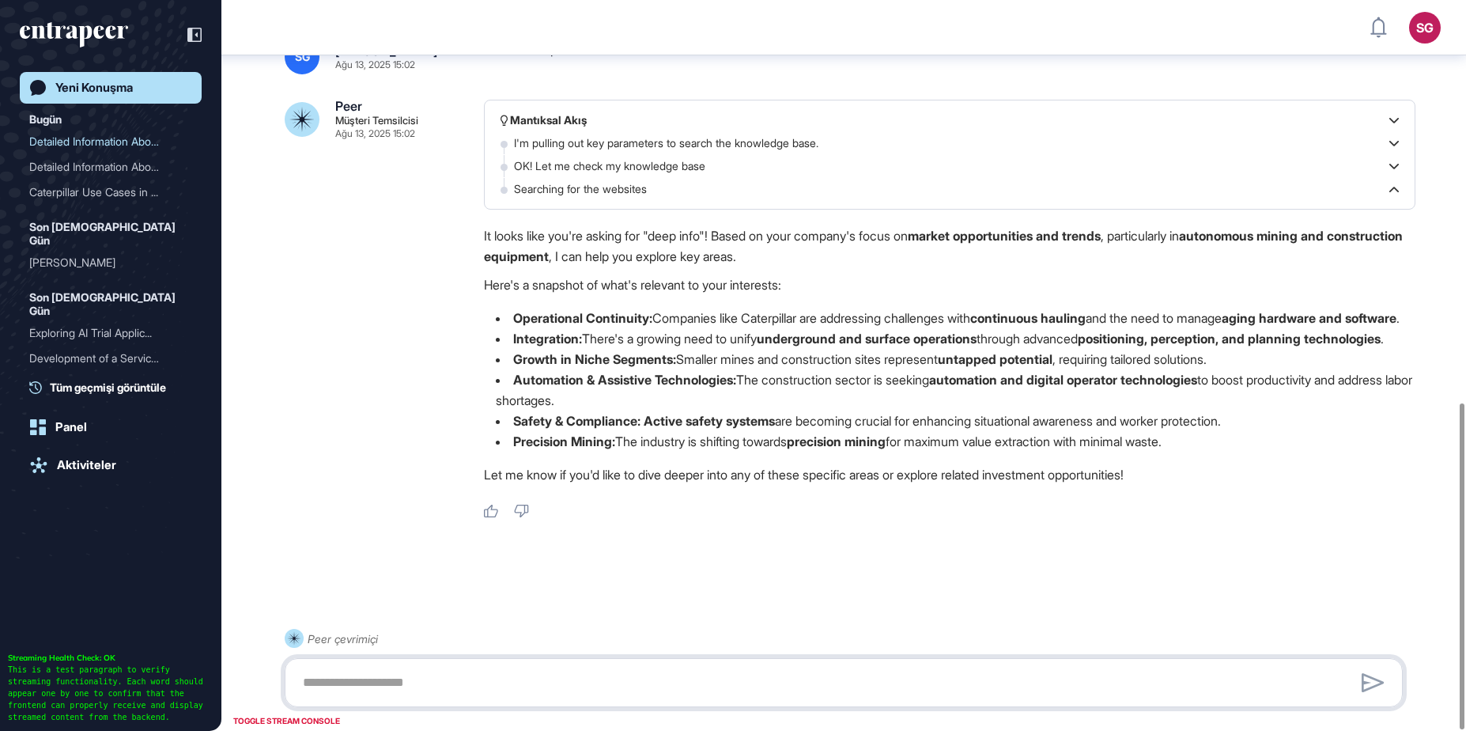
click at [778, 669] on textarea at bounding box center [843, 683] width 1101 height 32
type textarea "**********"
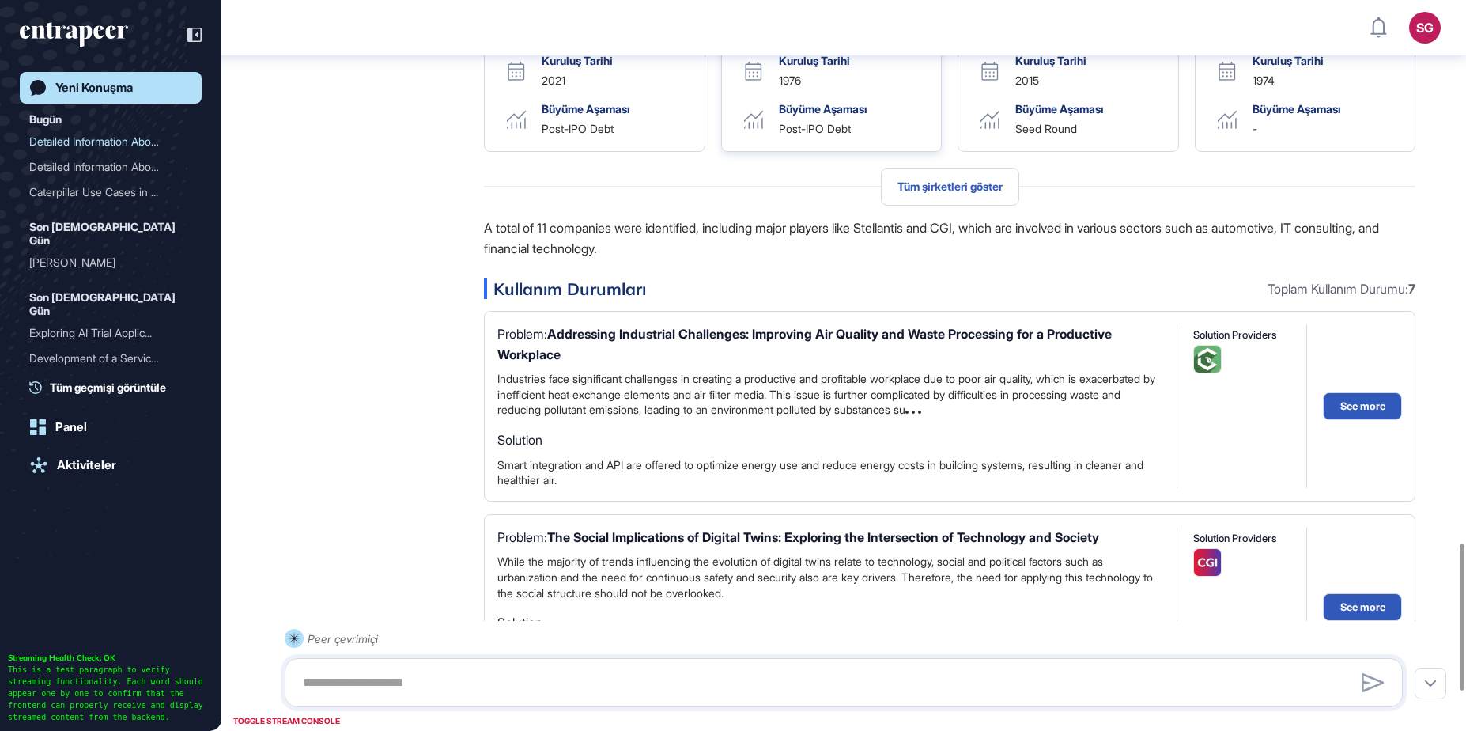
scroll to position [2809, 0]
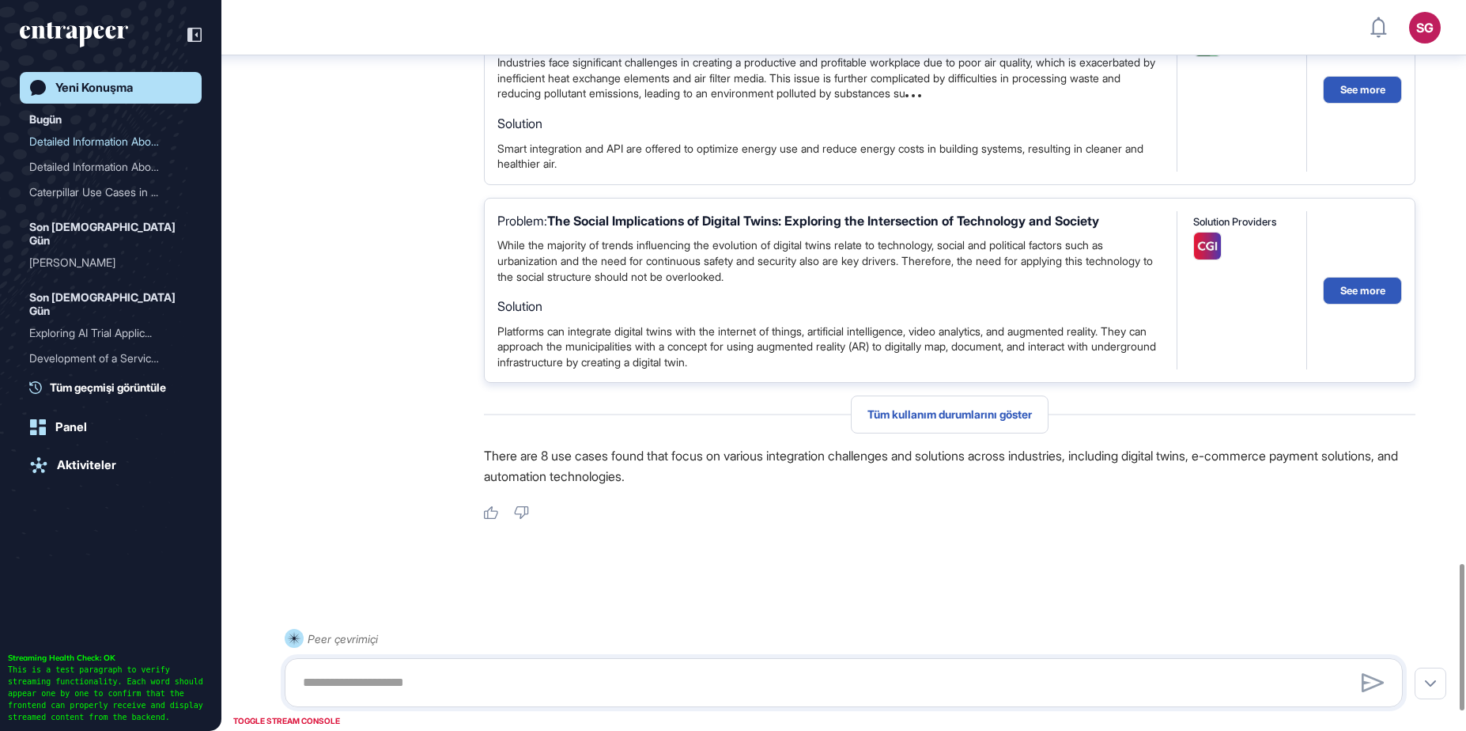
click at [832, 293] on div "Problem: The Social Implications of Digital Twins: Exploring the Intersection o…" at bounding box center [950, 291] width 932 height 186
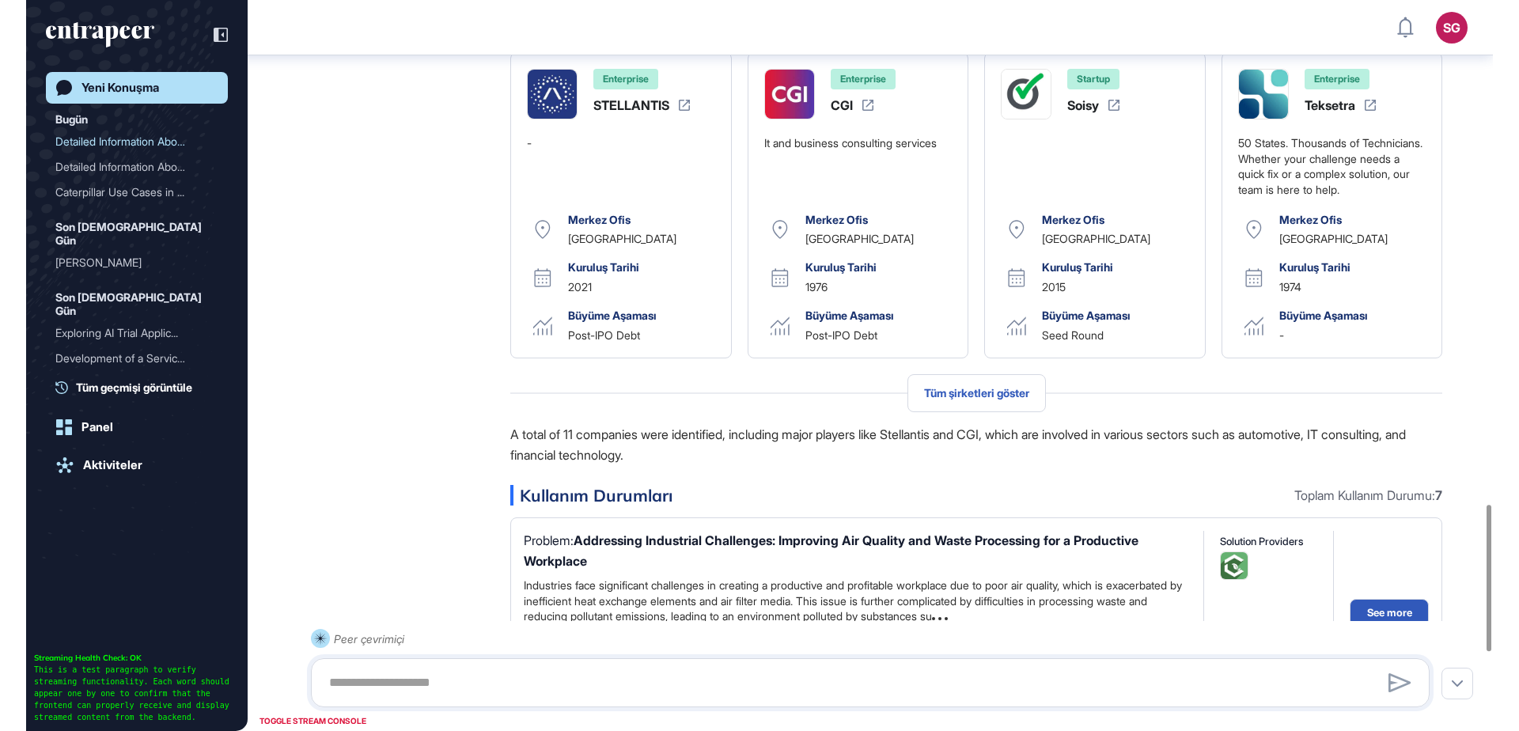
scroll to position [2904, 0]
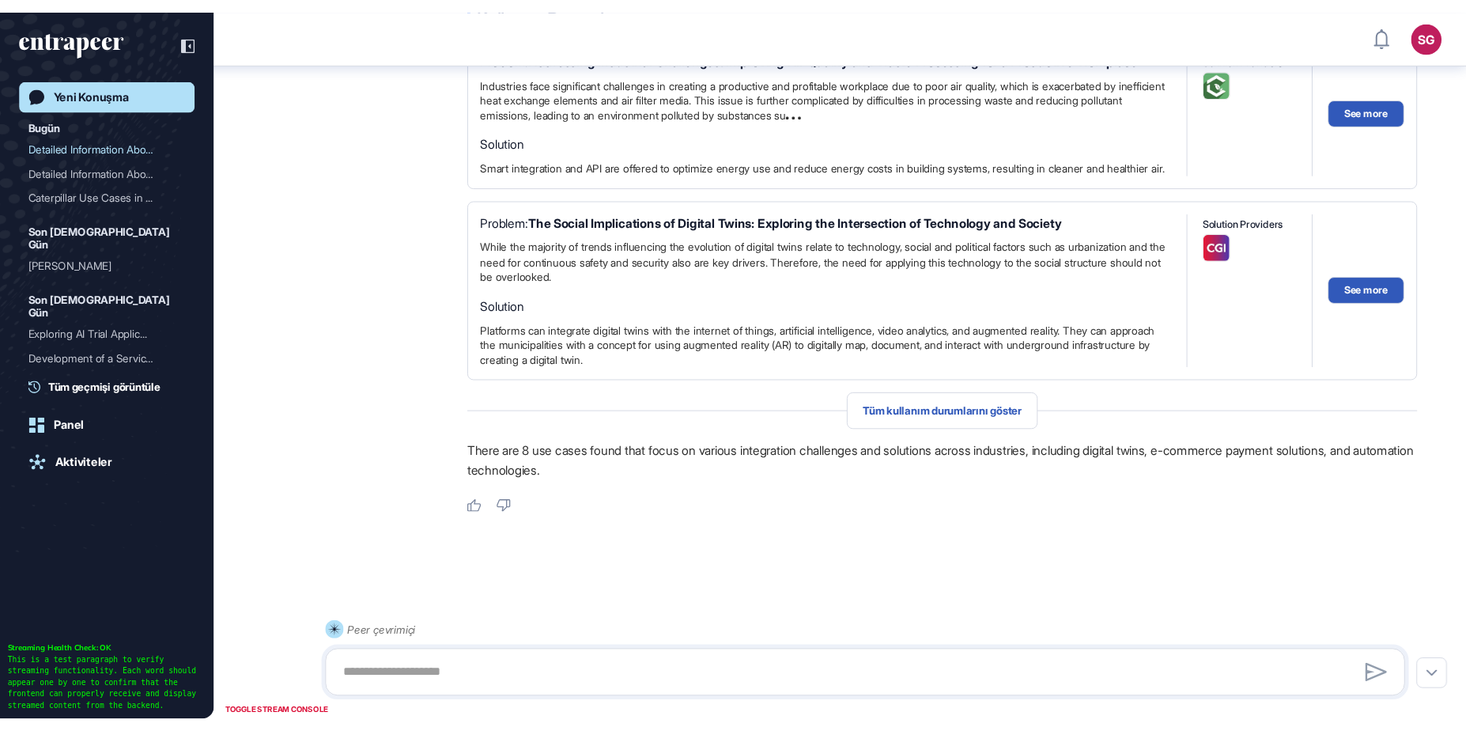
scroll to position [731, 1466]
